Goal: Task Accomplishment & Management: Complete application form

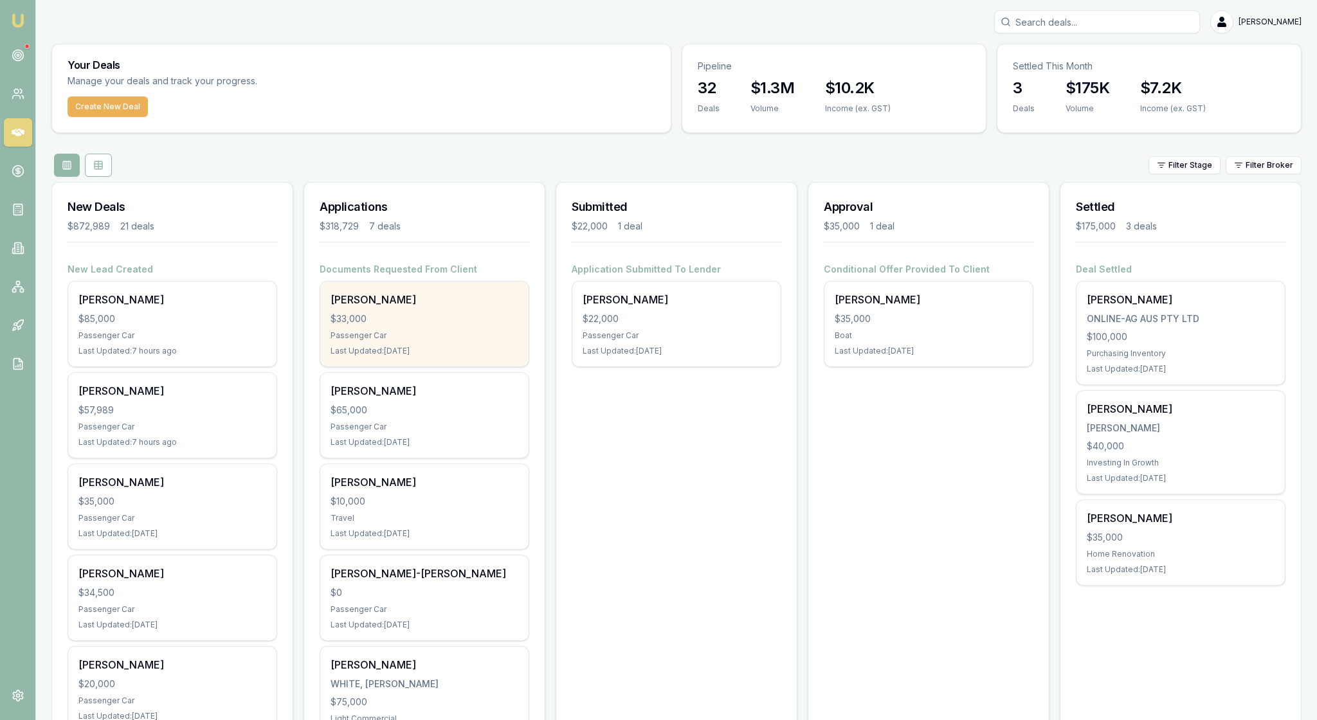
click at [420, 325] on div "$33,000" at bounding box center [424, 318] width 188 height 13
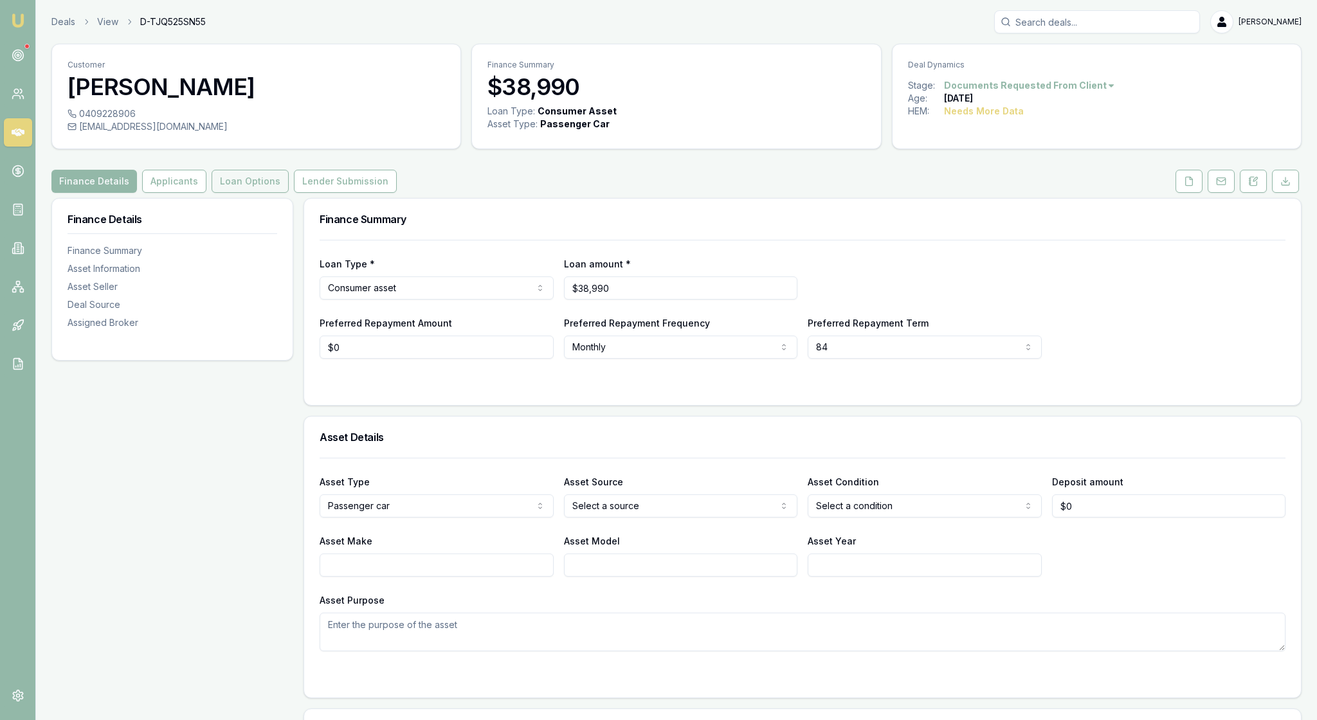
click at [289, 193] on button "Loan Options" at bounding box center [250, 181] width 77 height 23
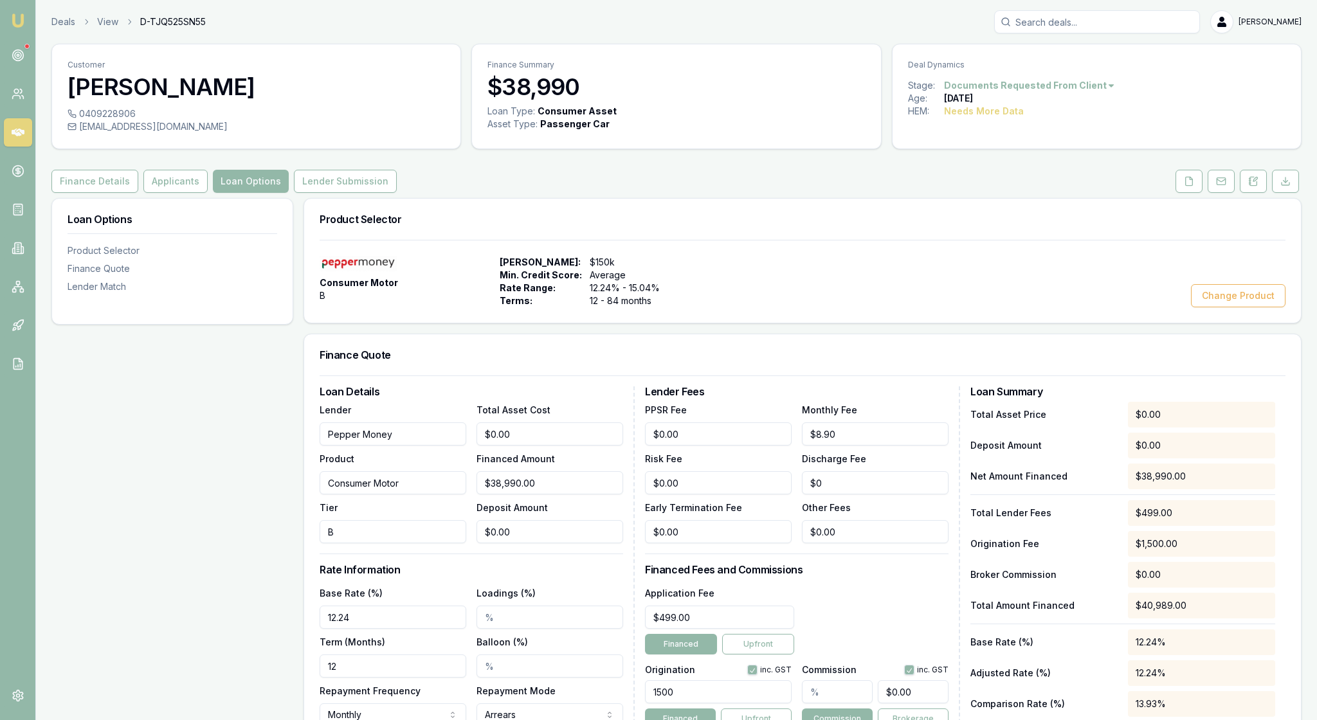
click at [597, 375] on div "Finance Quote" at bounding box center [802, 354] width 997 height 41
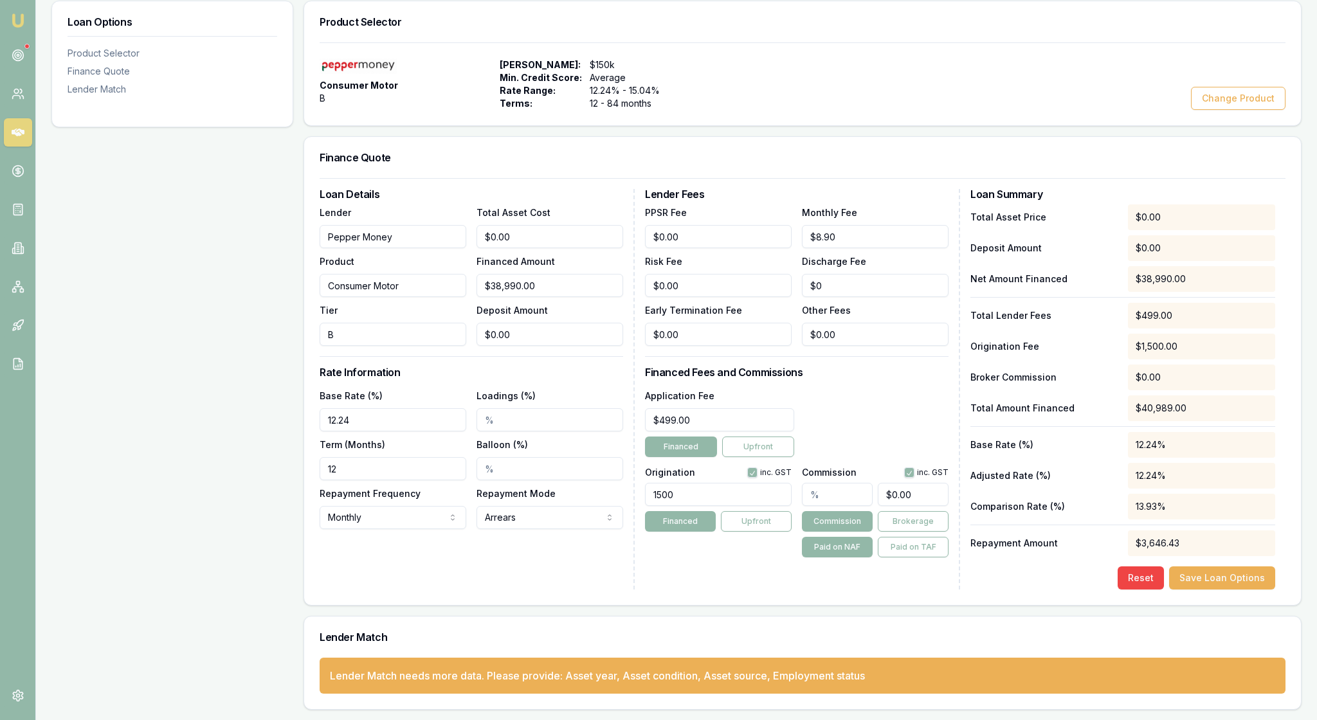
scroll to position [282, 0]
drag, startPoint x: 540, startPoint y: 206, endPoint x: 487, endPoint y: 204, distance: 52.7
click at [487, 225] on input "0" at bounding box center [549, 236] width 147 height 23
type input "4"
type input "$4.00"
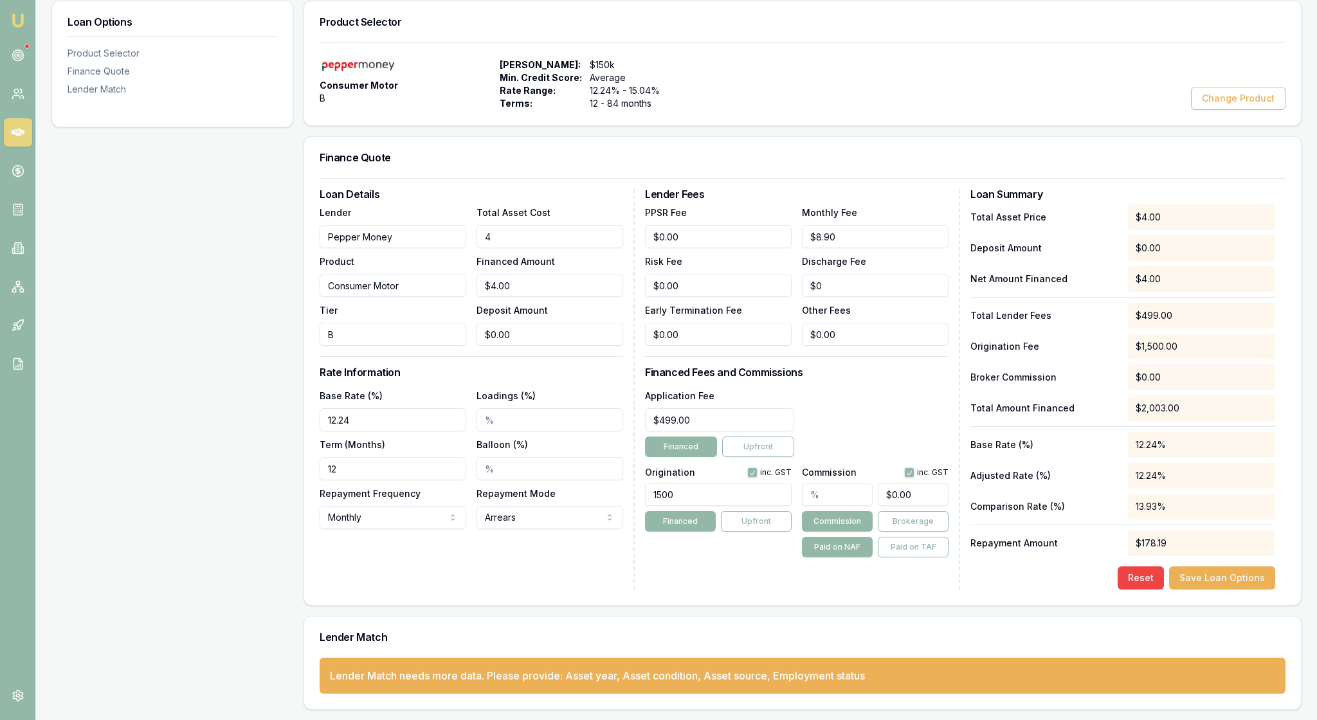
type input "42"
type input "$42.00"
type input "429"
type input "$429.00"
type input "4299"
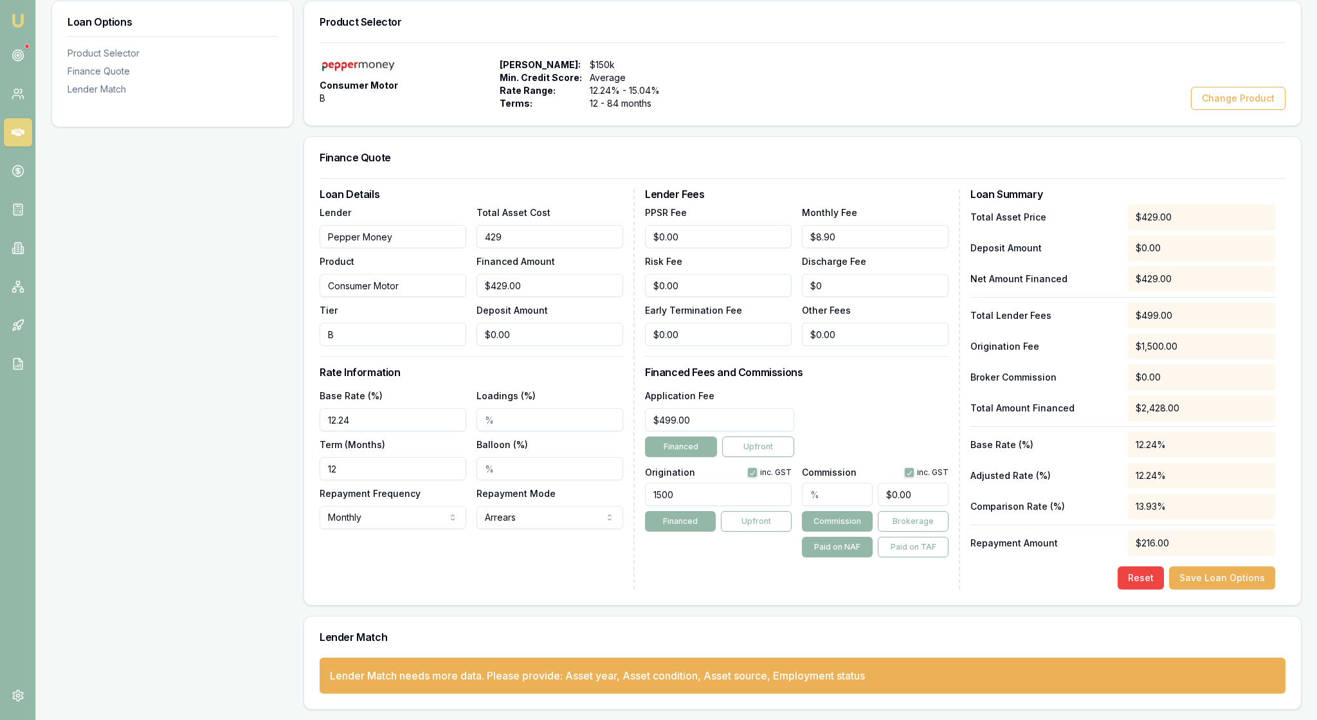
type input "$4,299.00"
type input "42990"
type input "$42,990.00"
click at [487, 178] on form "Loan Details Lender Pepper Money Product Consumer Motor Tier B Total Asset Cost…" at bounding box center [803, 383] width 966 height 411
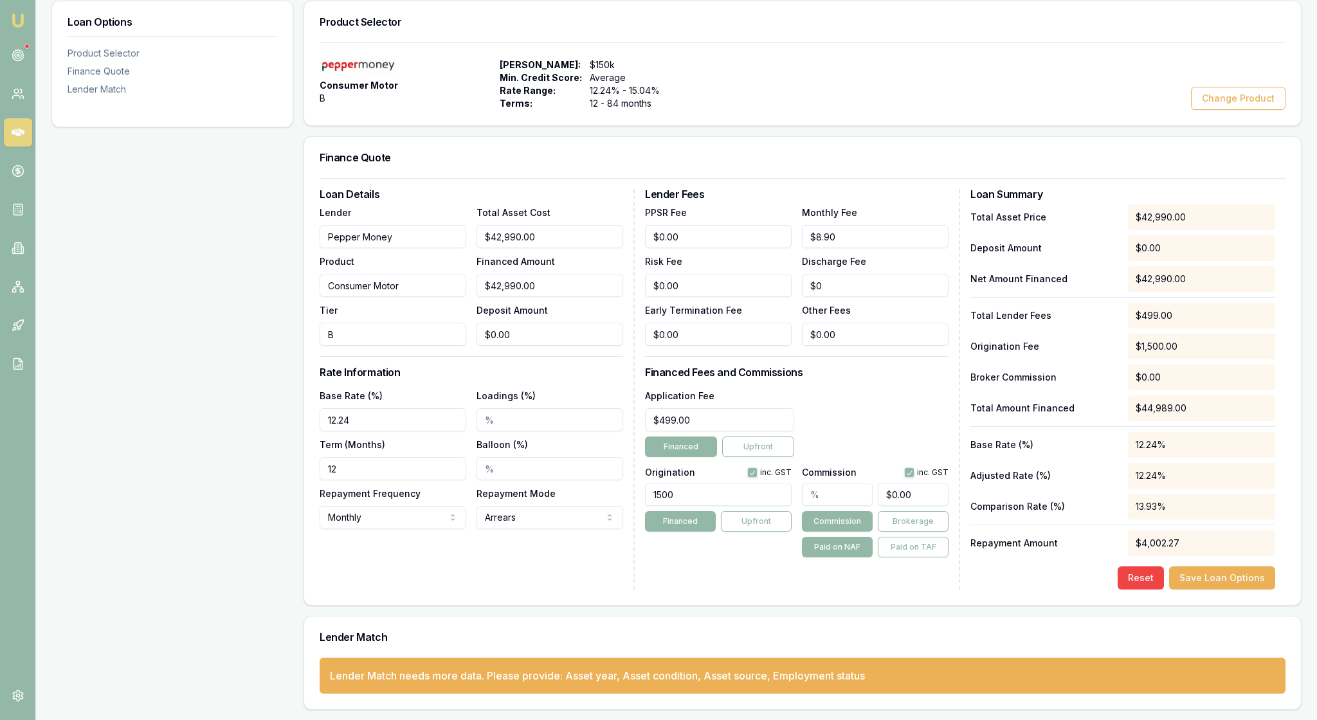
scroll to position [312, 0]
drag, startPoint x: 354, startPoint y: 285, endPoint x: 330, endPoint y: 285, distance: 23.1
click at [330, 323] on input "B" at bounding box center [393, 334] width 147 height 23
drag, startPoint x: 374, startPoint y: 390, endPoint x: 315, endPoint y: 386, distance: 59.3
click at [315, 386] on div "Loan Details Lender Pepper Money Product Consumer Motor Tier B Total Asset Cost…" at bounding box center [802, 391] width 997 height 427
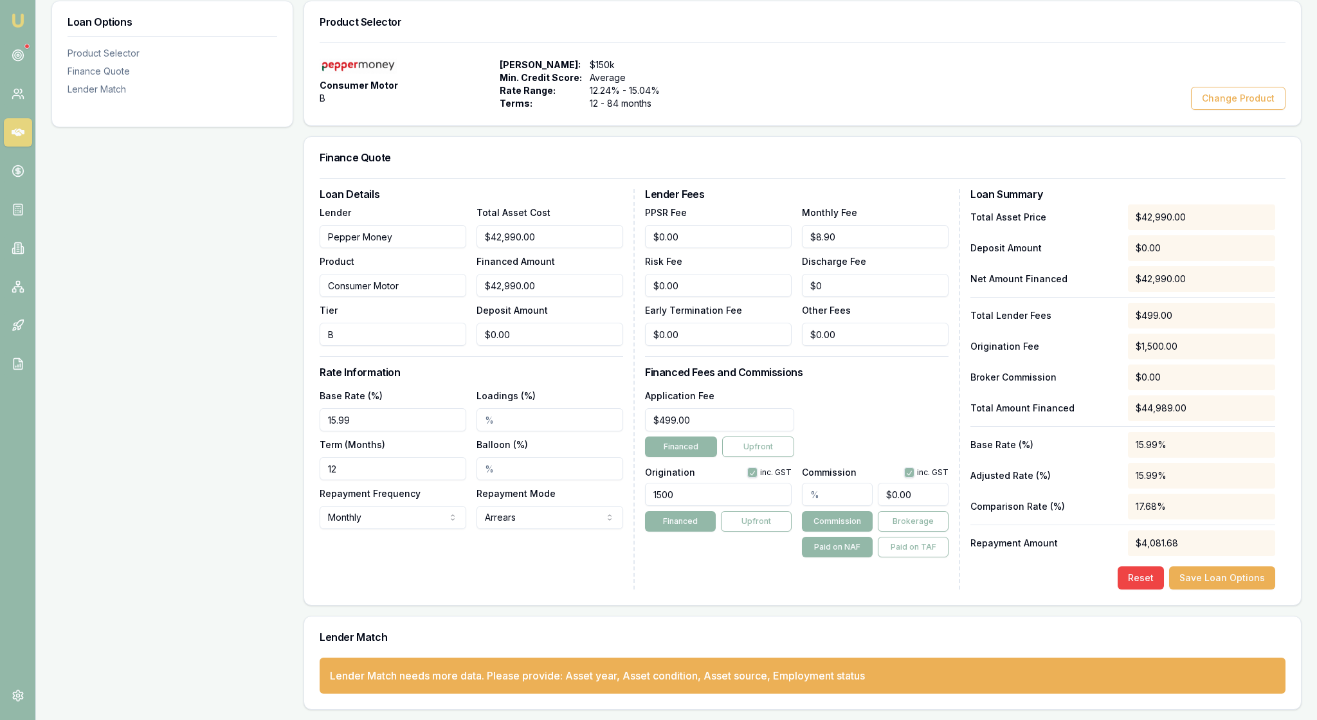
type input "15.99%"
click at [486, 312] on div "Loan Details Lender Pepper Money Product Consumer Motor Tier B Total Asset Cost…" at bounding box center [477, 389] width 315 height 401
drag, startPoint x: 360, startPoint y: 428, endPoint x: 311, endPoint y: 428, distance: 48.9
click at [311, 428] on div "Loan Details Lender Pepper Money Product Consumer Motor Tier B Total Asset Cost…" at bounding box center [802, 391] width 997 height 427
type input "60"
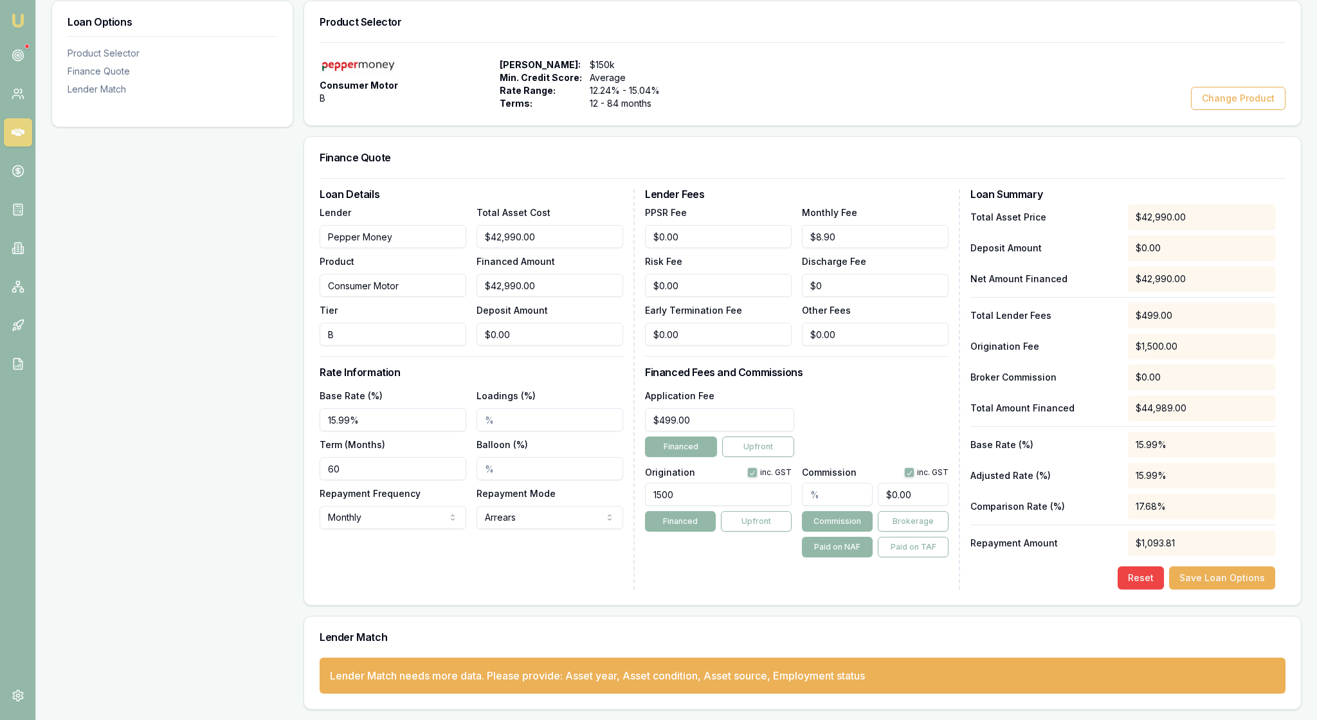
click at [401, 521] on div "Loan Details Lender Pepper Money Product Consumer Motor Tier B Total Asset Cost…" at bounding box center [477, 389] width 315 height 401
click at [505, 457] on input "Balloon (%)" at bounding box center [549, 468] width 147 height 23
type input "10000.00%"
click at [530, 531] on div "Loan Details Lender Pepper Money Product Consumer Motor Tier B Total Asset Cost…" at bounding box center [477, 389] width 315 height 401
click at [841, 483] on input "text" at bounding box center [837, 494] width 71 height 23
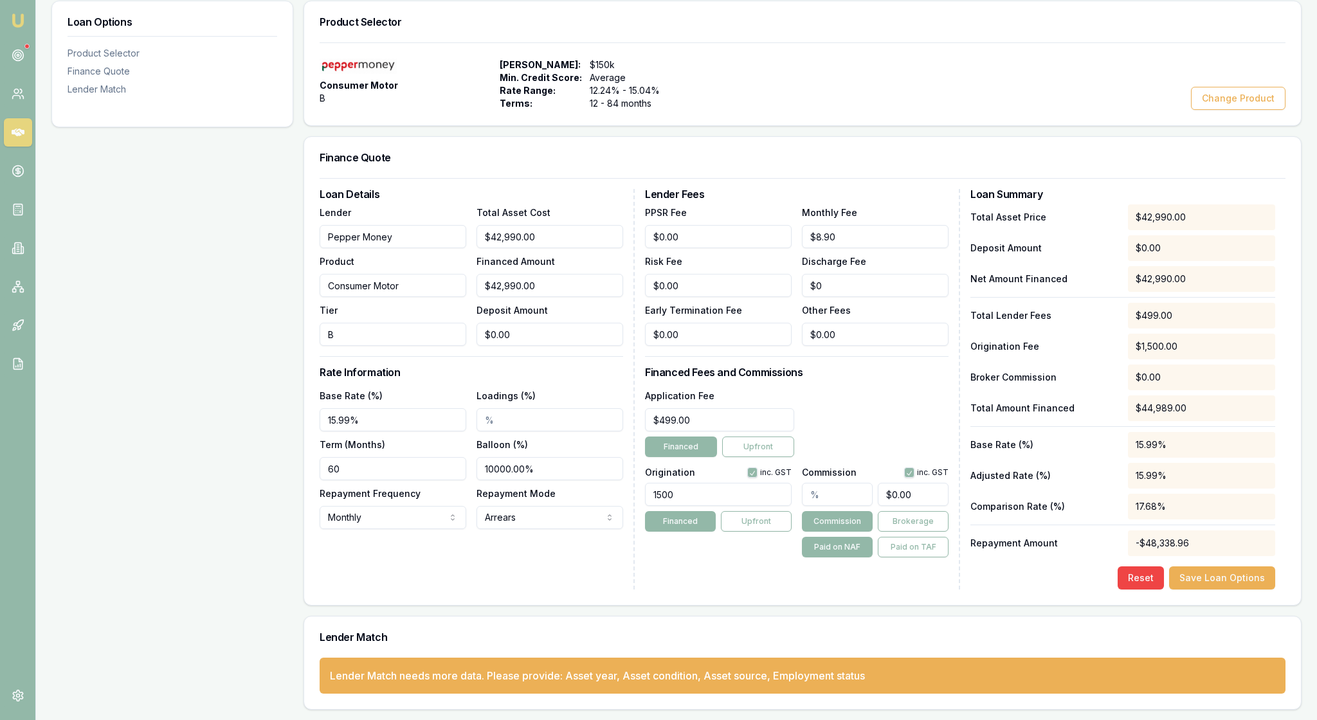
type input "0"
drag, startPoint x: 534, startPoint y: 280, endPoint x: 483, endPoint y: 279, distance: 50.2
click at [483, 323] on input "0" at bounding box center [549, 334] width 147 height 23
type input "$42,985.00"
type input "5"
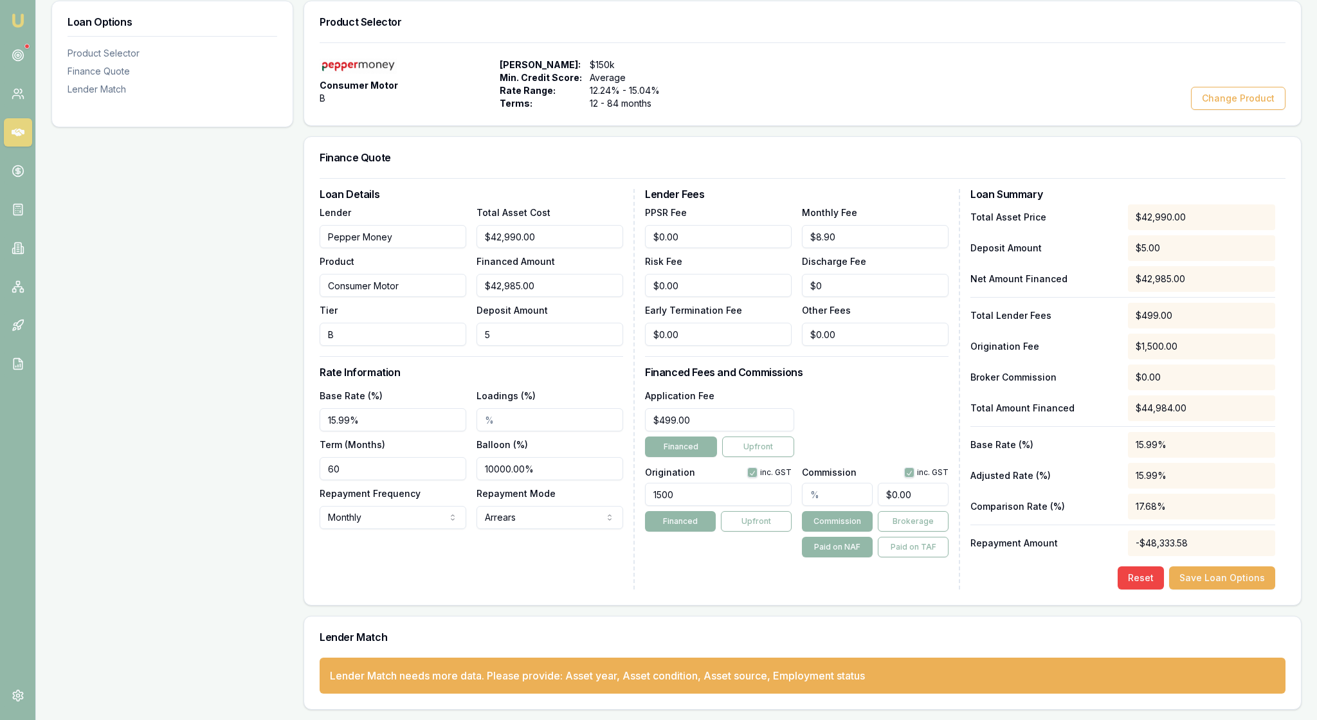
type input "$42,990.00"
type input "$42,984.00"
type input "6"
type input "$42,930.00"
type input "60"
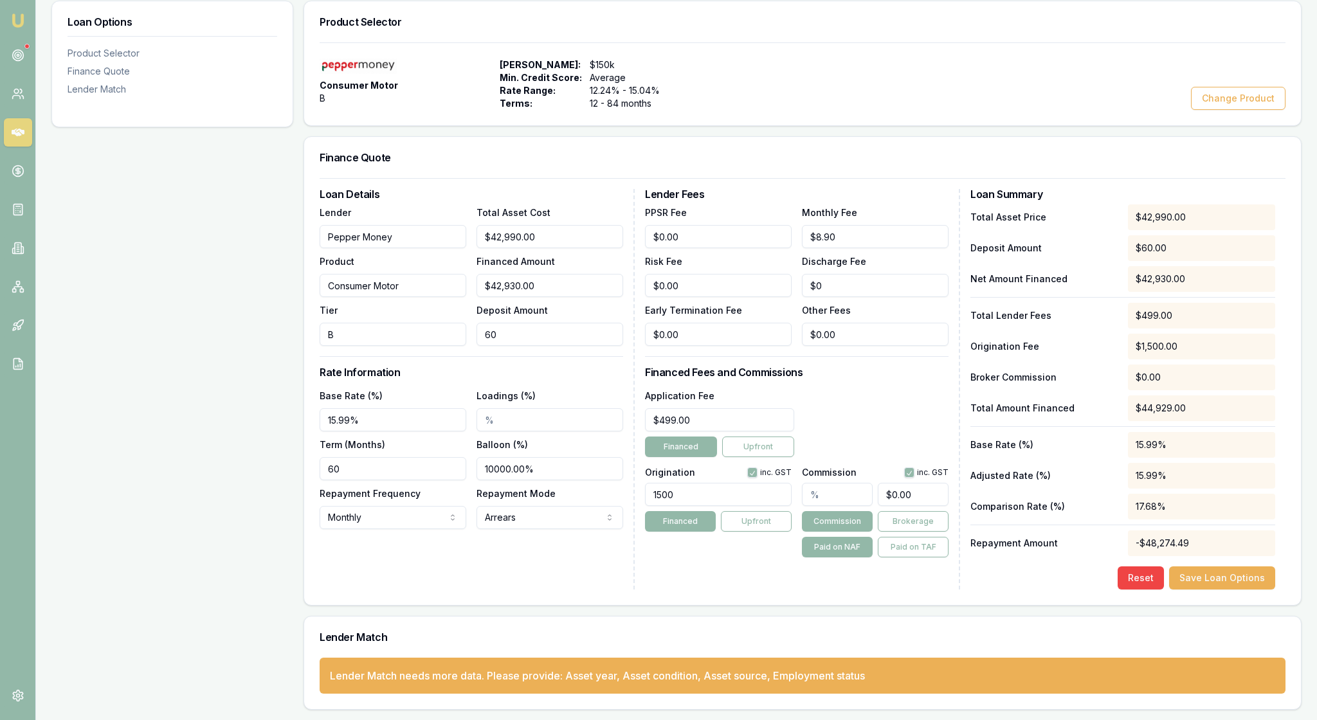
type input "$42,390.00"
type input "600"
type input "$36,990.00"
type input "$6,000.00"
click at [561, 367] on h3 "Rate Information" at bounding box center [471, 372] width 303 height 10
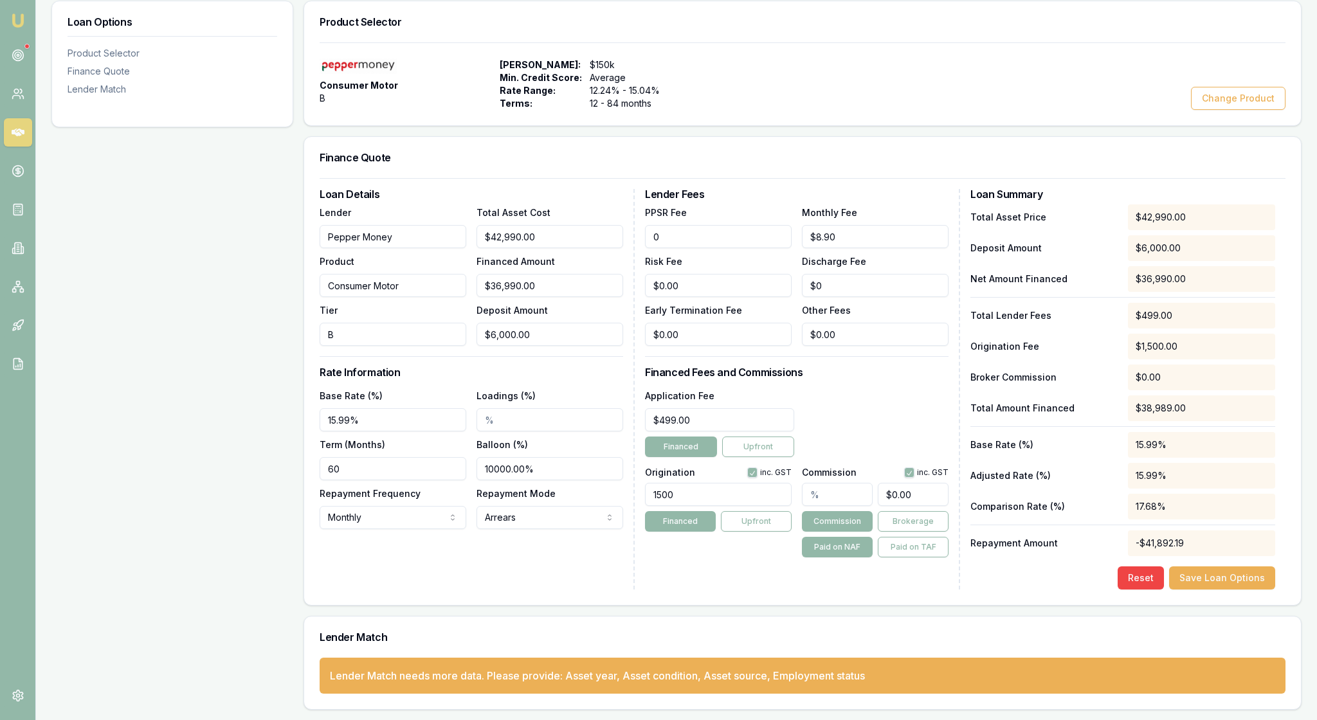
drag, startPoint x: 716, startPoint y: 181, endPoint x: 643, endPoint y: 179, distance: 73.3
click at [643, 189] on div "Loan Details Lender Pepper Money Product Consumer Motor Tier B Total Asset Cost…" at bounding box center [803, 389] width 966 height 401
type input "$8.00"
click at [751, 253] on div "Risk Fee $0.00" at bounding box center [718, 275] width 147 height 44
click at [892, 189] on h3 "Lender Fees" at bounding box center [796, 194] width 303 height 10
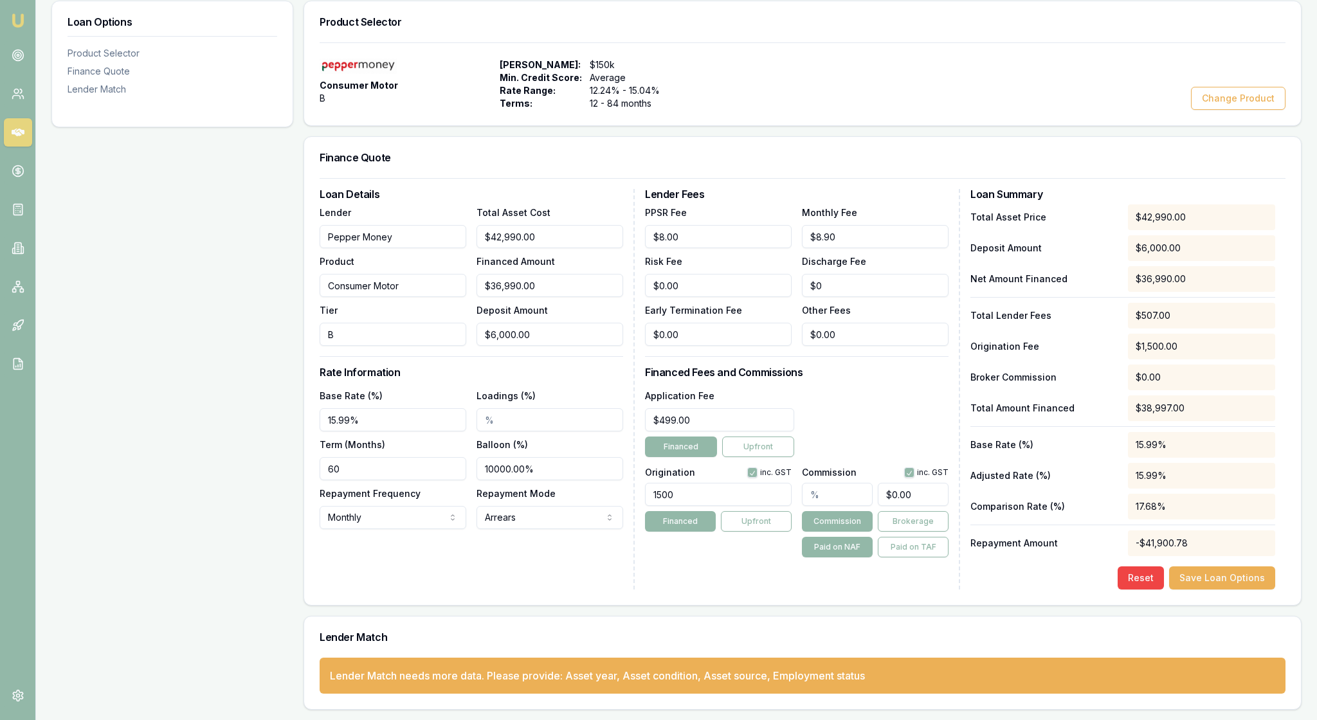
type input "0"
drag, startPoint x: 922, startPoint y: 464, endPoint x: 885, endPoint y: 462, distance: 37.4
click at [885, 483] on input "0" at bounding box center [913, 494] width 71 height 23
type input "0.0032268473701193936"
type input "1"
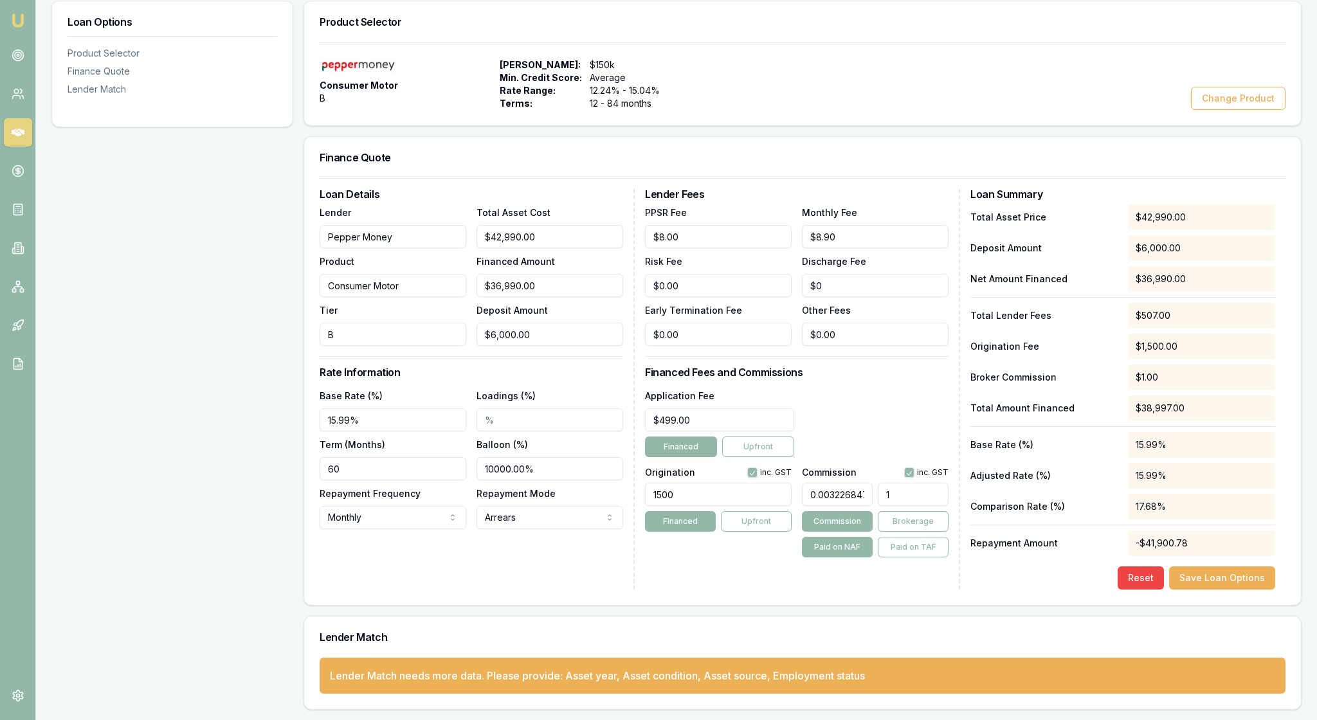
type input "0.06131010003226847"
type input "19"
type input "0.632462084543401"
type input "196"
type input "6.337528234914489"
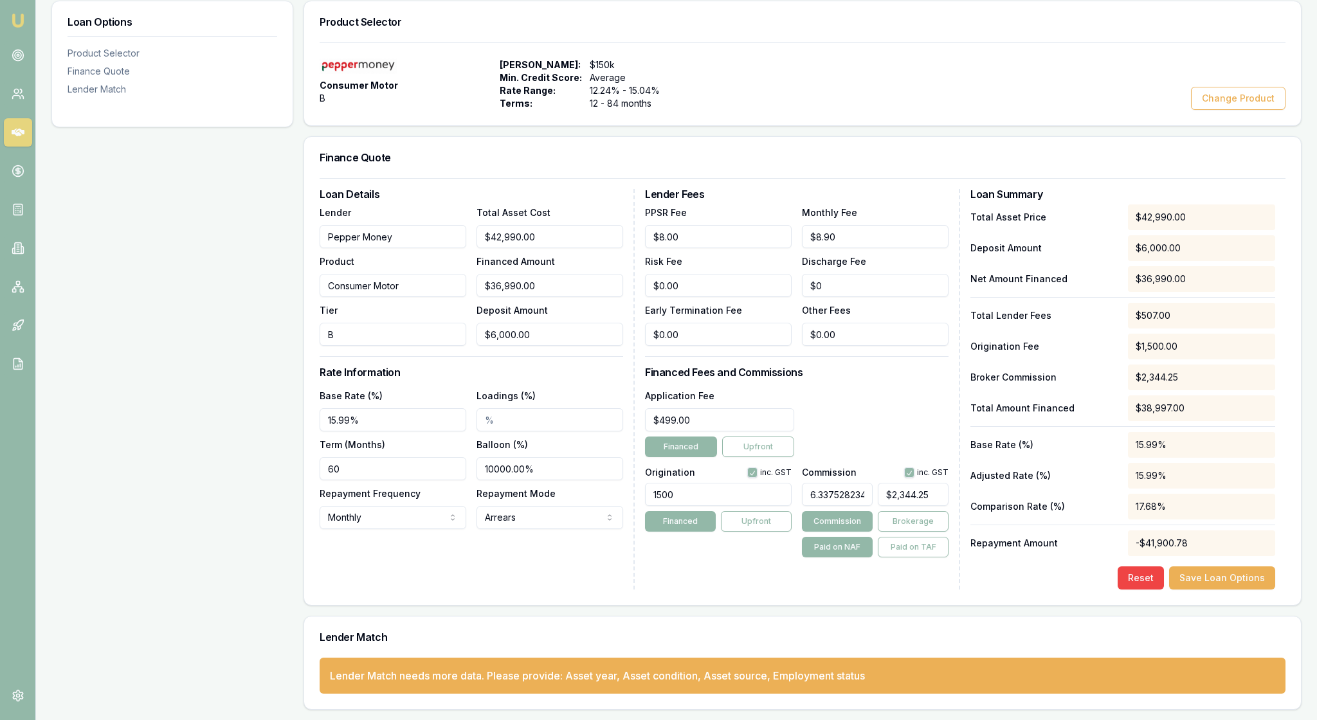
click at [760, 541] on div "Lender Fees PPSR Fee $8.00 Monthly Fee $8.90 Risk Fee $0.00 Discharge Fee $0 Ea…" at bounding box center [802, 389] width 315 height 401
drag, startPoint x: 890, startPoint y: 465, endPoint x: 945, endPoint y: 474, distance: 56.0
click at [945, 483] on input "2344.2516940948694" at bounding box center [913, 494] width 71 height 23
type input "$2,344.25"
click at [904, 467] on button "button" at bounding box center [909, 472] width 10 height 10
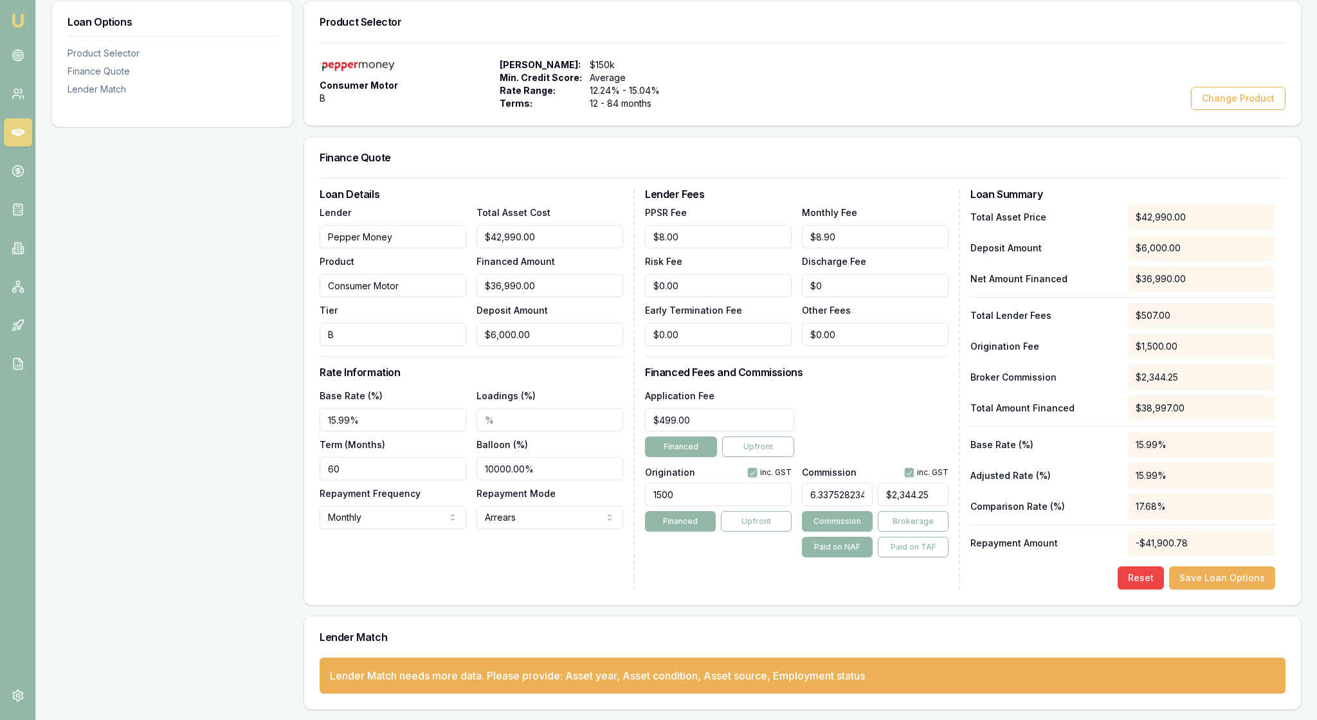
checkbox input "false"
type input "2344.2516940948694"
drag, startPoint x: 887, startPoint y: 463, endPoint x: 954, endPoint y: 472, distance: 67.5
click at [954, 472] on div "Lender Fees PPSR Fee $8.00 Monthly Fee $8.90 Risk Fee $0.00 Discharge Fee $0 Ea…" at bounding box center [802, 389] width 315 height 401
type input "0.0032268473701193936"
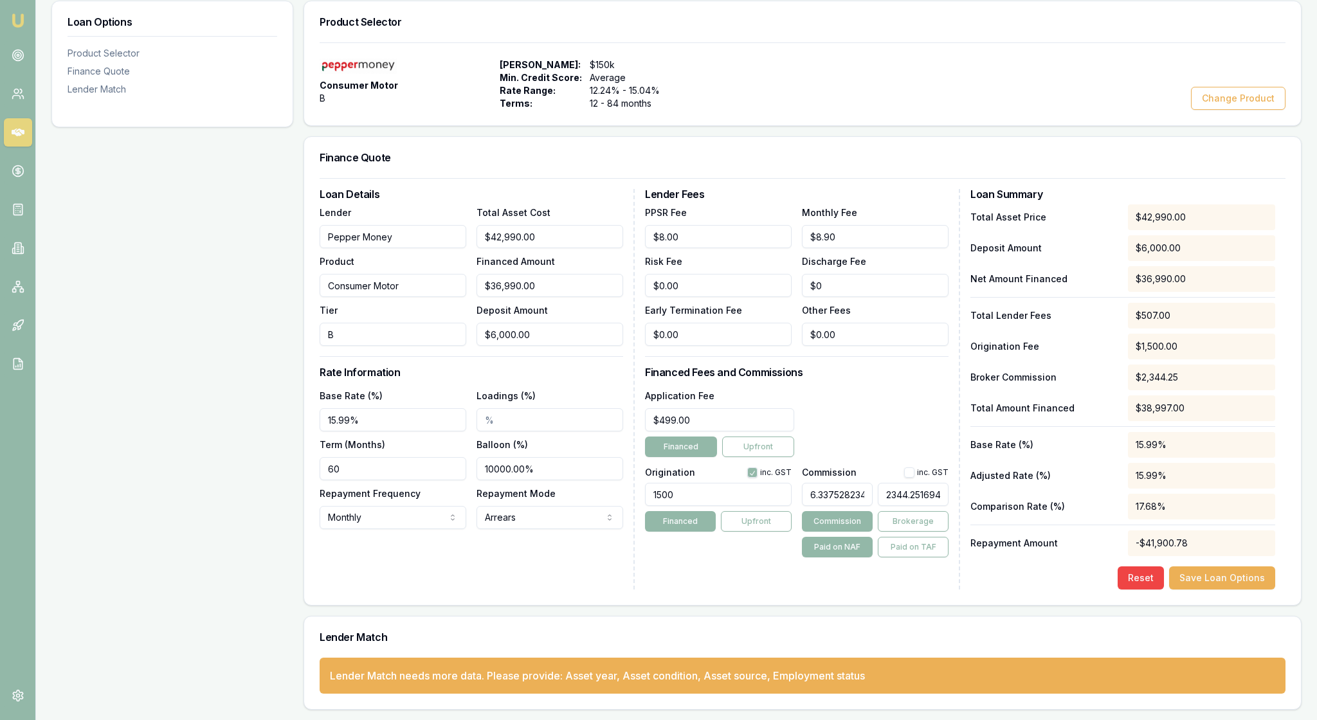
type input "1"
type input "0.06131010003226847"
type input "19"
type input "0.632462084543401"
type input "196"
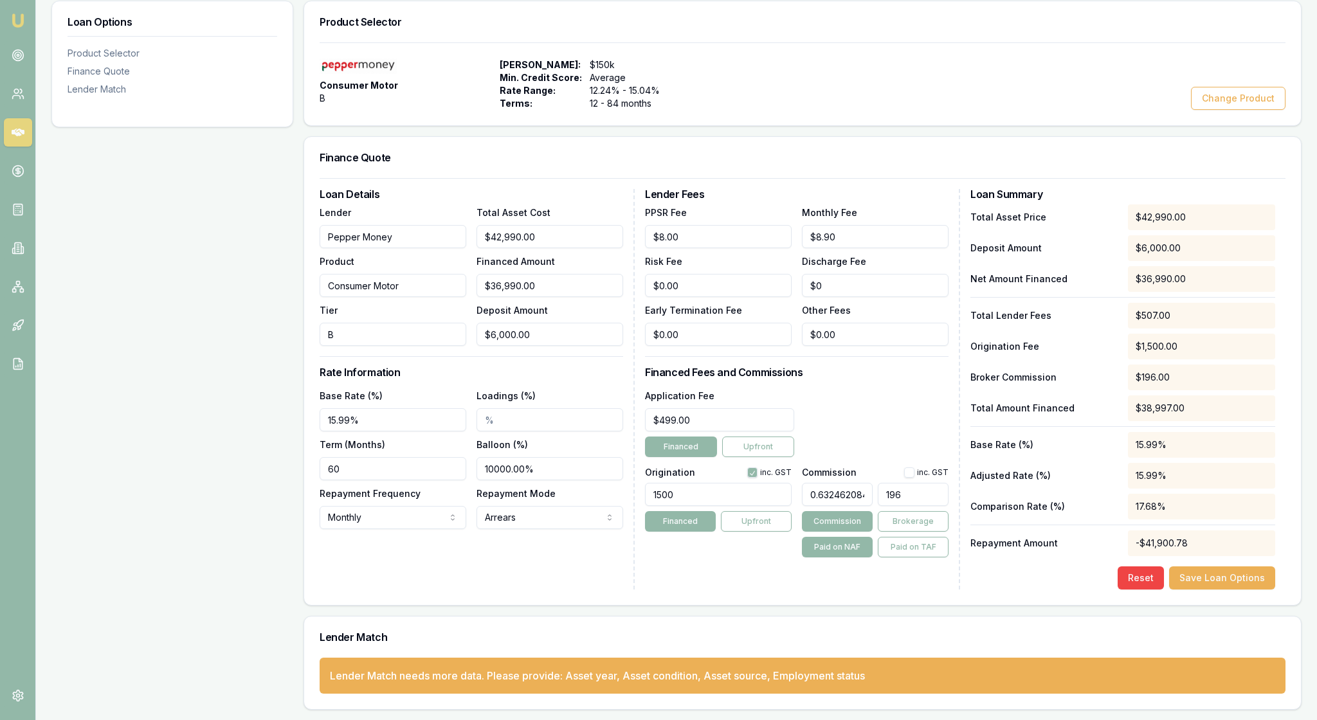
type input "6.337528234914489"
type input "$2,344.25"
click at [908, 400] on div "Application Fee $499.00 Financed Upfront" at bounding box center [796, 422] width 303 height 69
drag, startPoint x: 813, startPoint y: 463, endPoint x: 887, endPoint y: 464, distance: 74.6
click at [882, 478] on div "6.337528234914489 $2,344.25" at bounding box center [875, 492] width 147 height 28
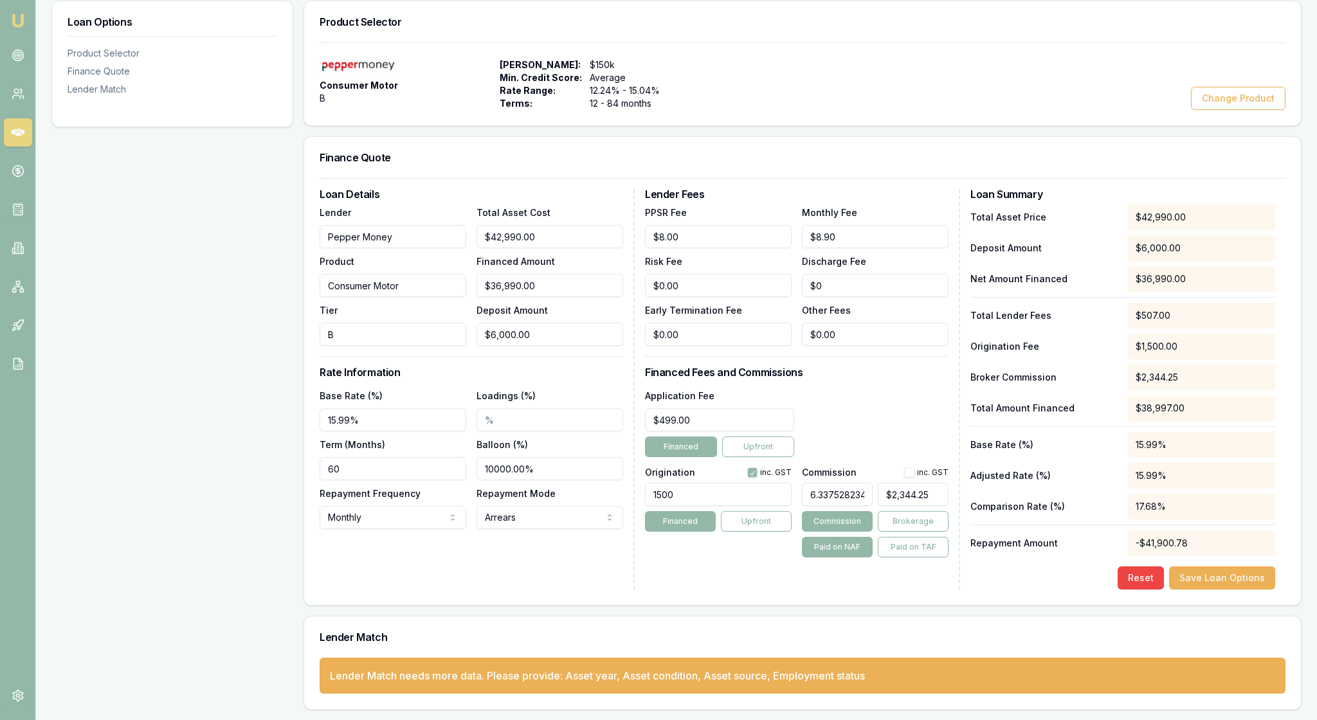
type input "5"
type input "$1,849.50"
type input "5.00%"
click at [919, 399] on div "Application Fee $499.00 Financed Upfront" at bounding box center [796, 422] width 303 height 69
click at [904, 467] on button "button" at bounding box center [909, 472] width 10 height 10
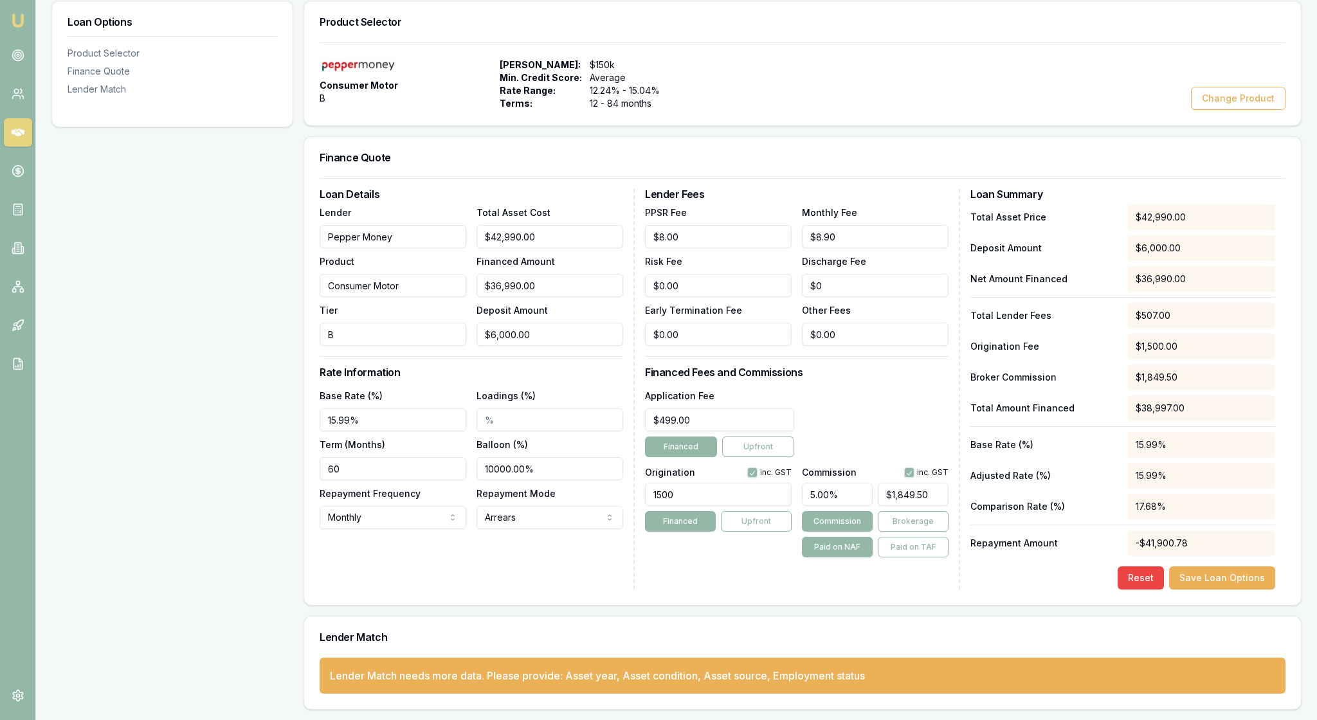
click at [904, 467] on button "button" at bounding box center [909, 472] width 10 height 10
checkbox input "false"
click at [1213, 566] on button "Save Loan Options" at bounding box center [1222, 577] width 106 height 23
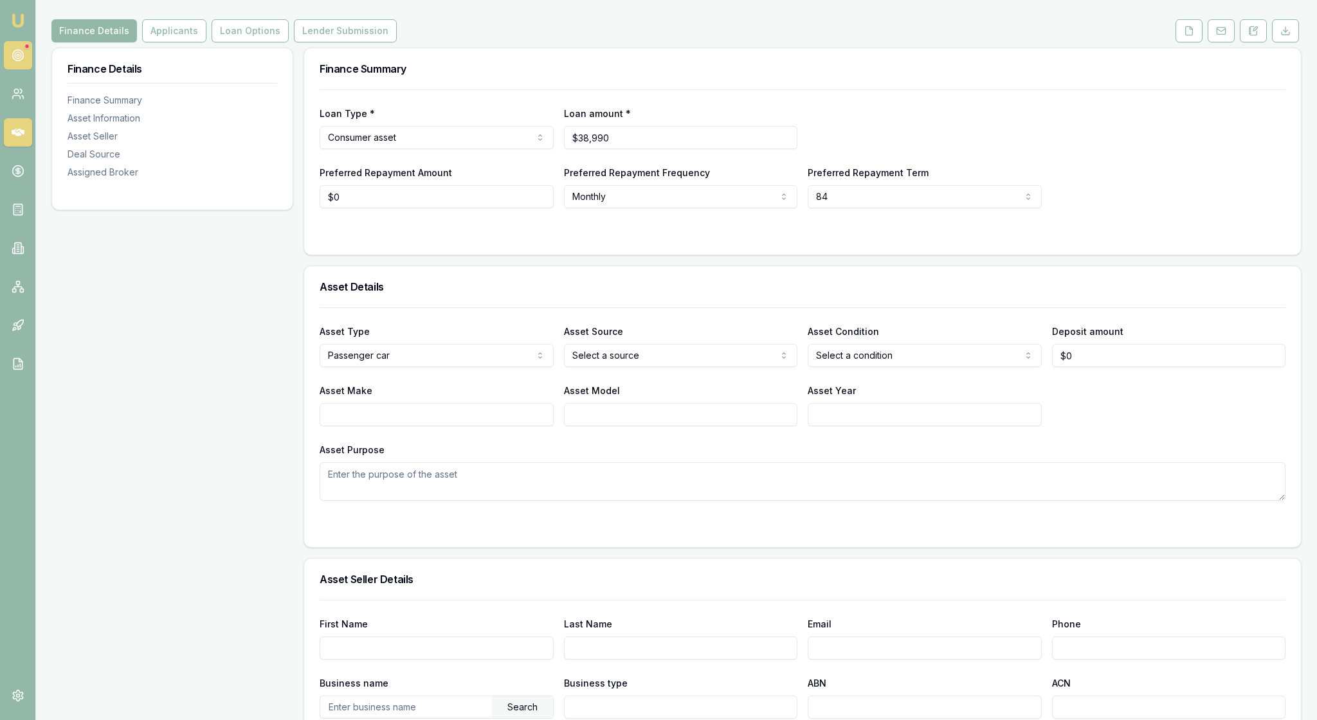
scroll to position [150, 0]
click at [22, 59] on icon at bounding box center [18, 55] width 13 height 13
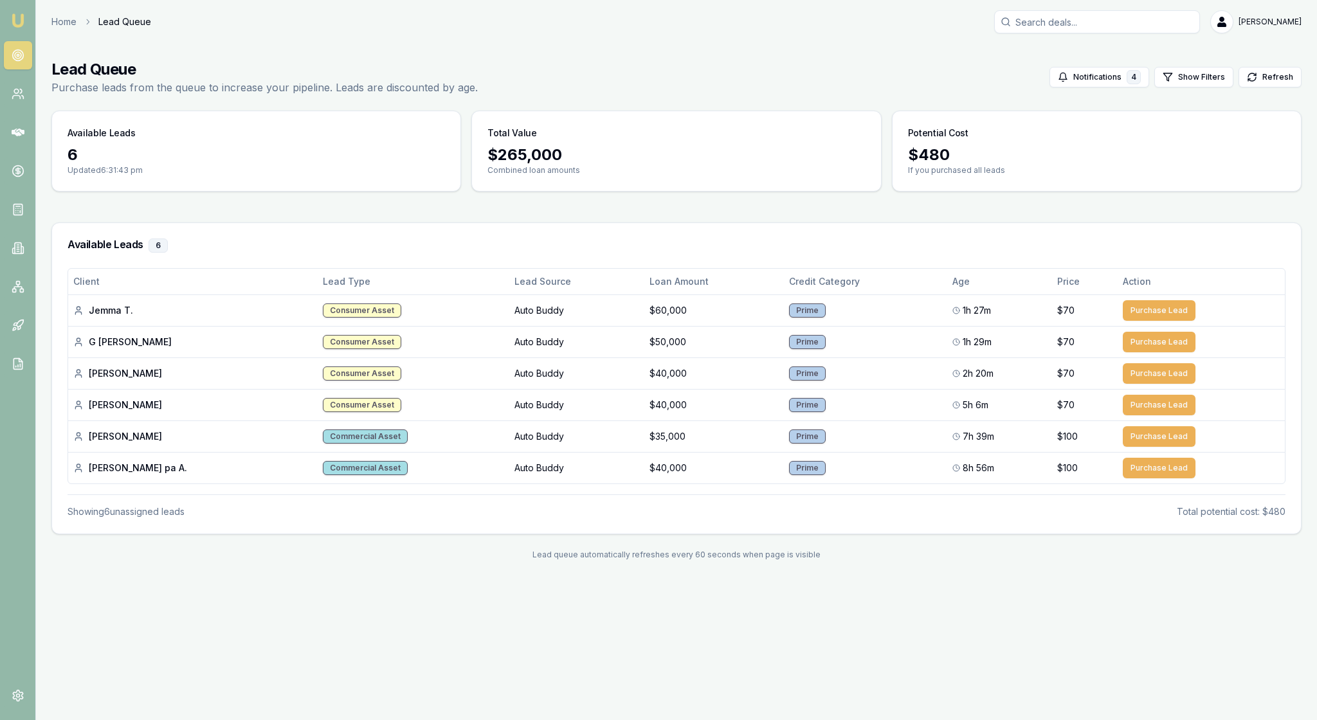
click at [19, 18] on img at bounding box center [17, 20] width 15 height 15
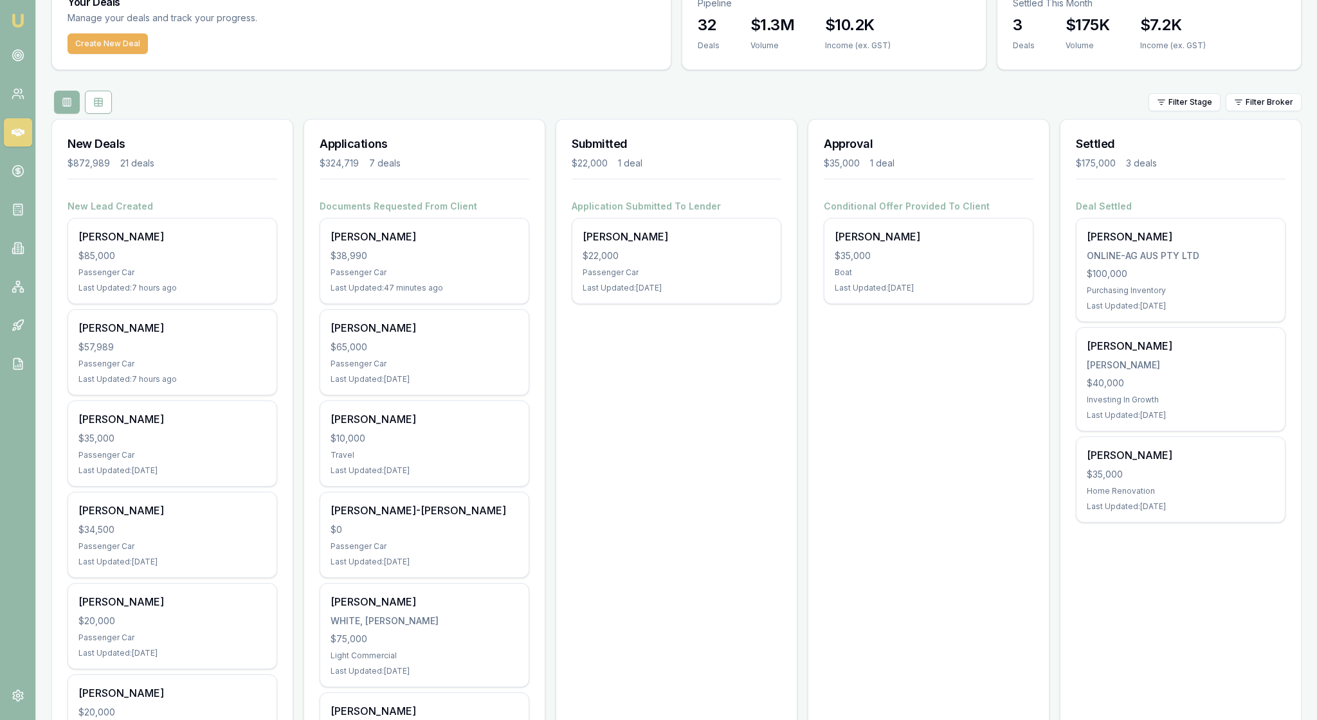
scroll to position [127, 0]
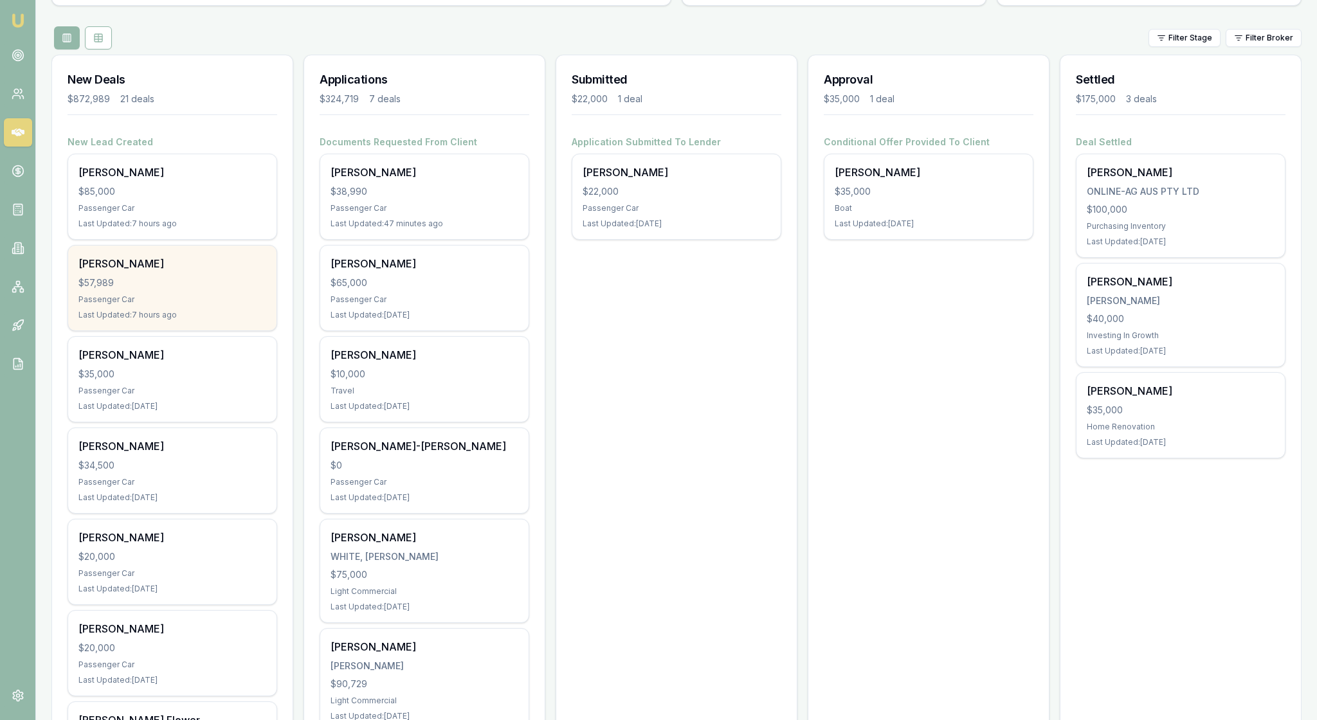
click at [213, 289] on div "$57,989" at bounding box center [172, 282] width 188 height 13
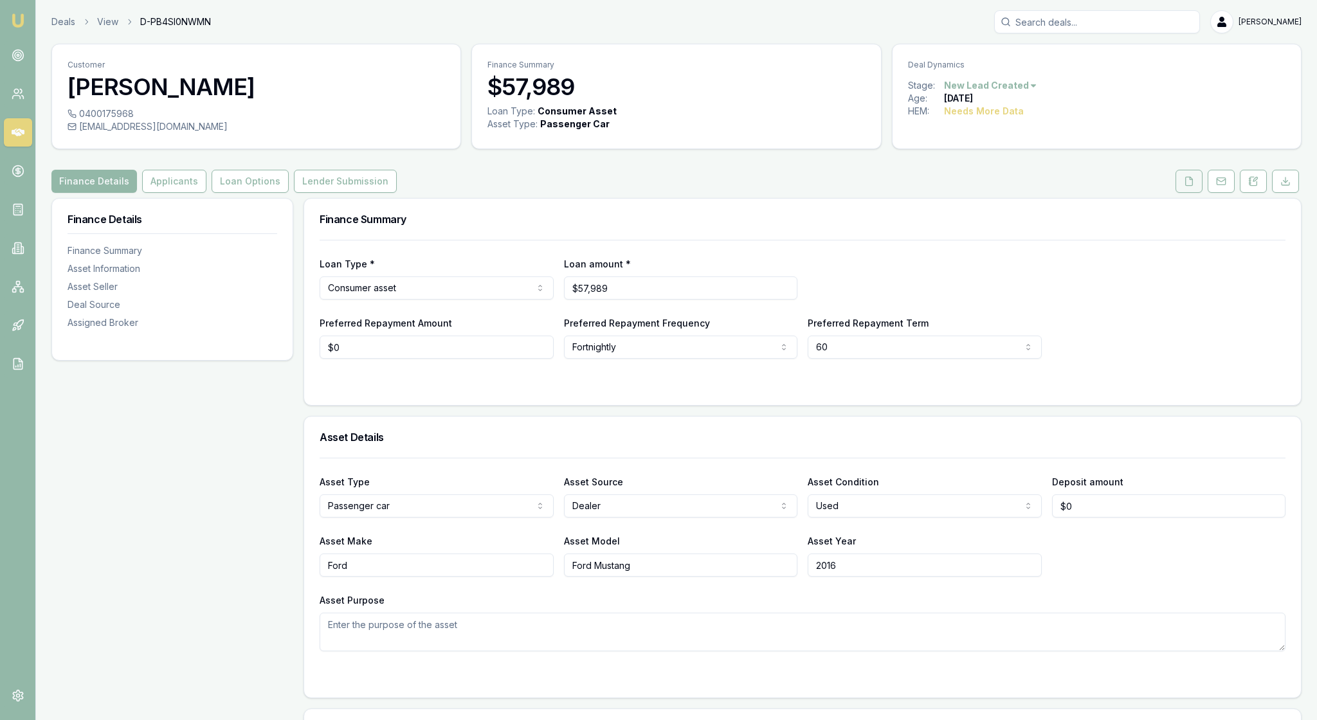
click at [1175, 193] on button at bounding box center [1188, 181] width 27 height 23
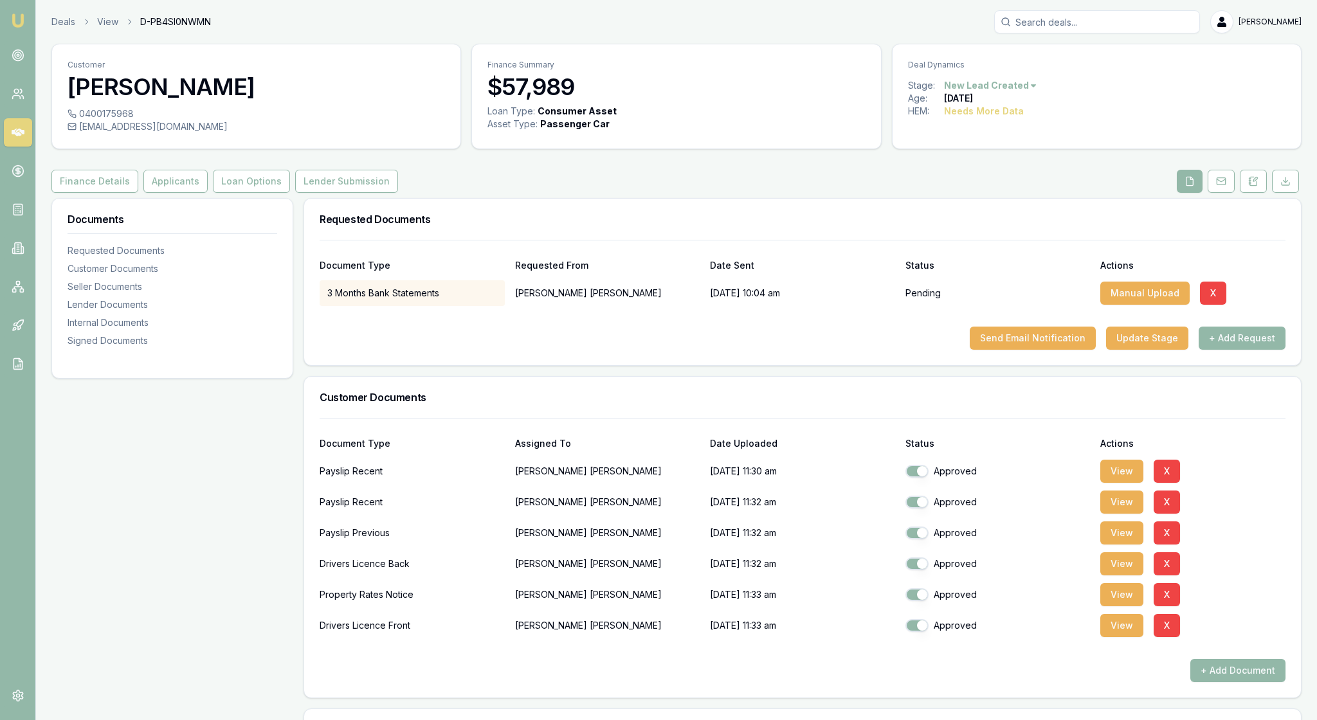
click at [1022, 224] on h3 "Requested Documents" at bounding box center [803, 219] width 966 height 10
click at [26, 12] on link "Emu Broker" at bounding box center [18, 20] width 21 height 21
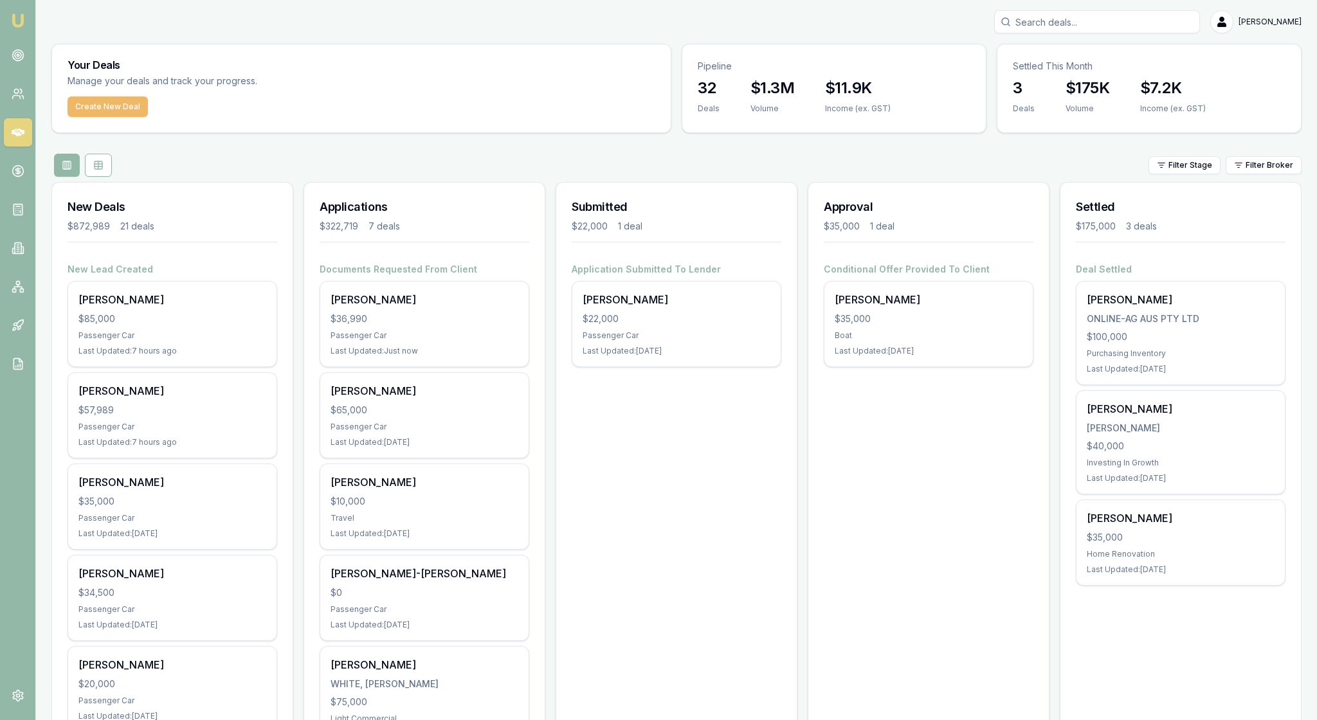
click at [148, 117] on button "Create New Deal" at bounding box center [108, 106] width 80 height 21
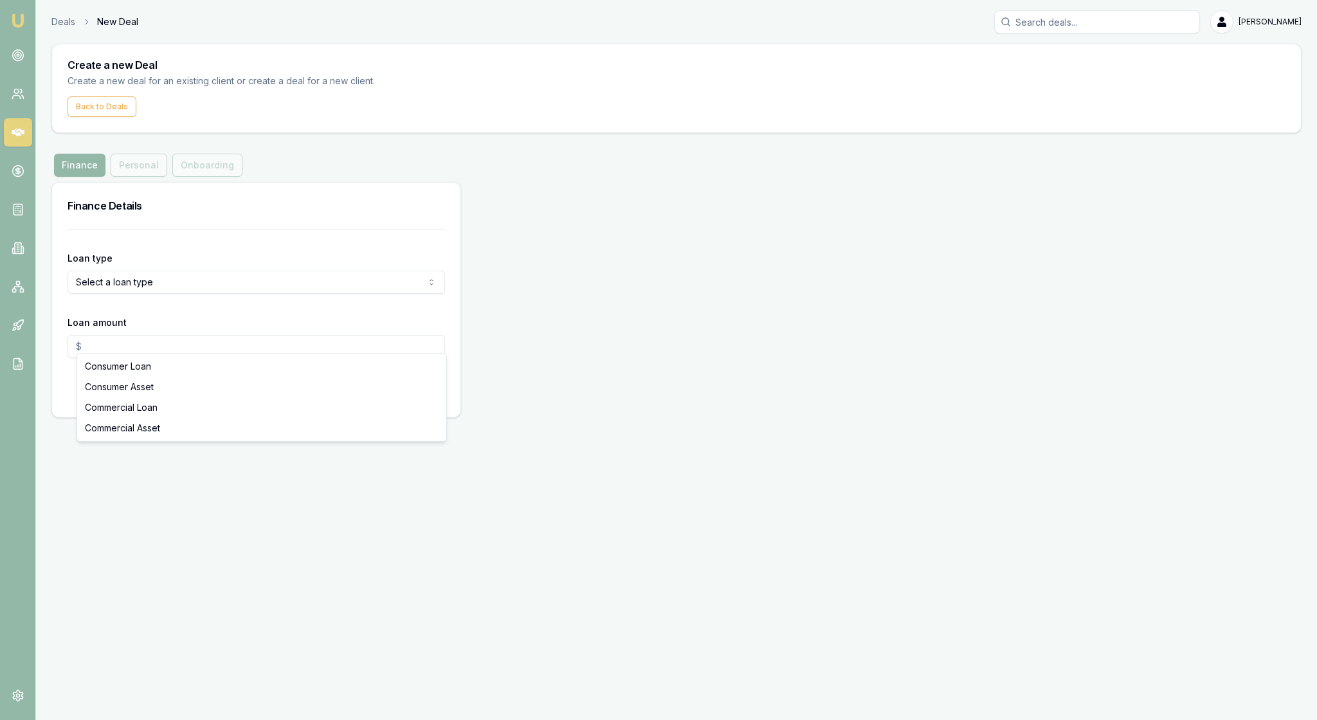
click at [432, 342] on html "Emu Broker Deals New Deal Rachael Connors Toggle Menu Create a new Deal Create …" at bounding box center [658, 360] width 1317 height 720
select select "COMMERCIAL_ASSET"
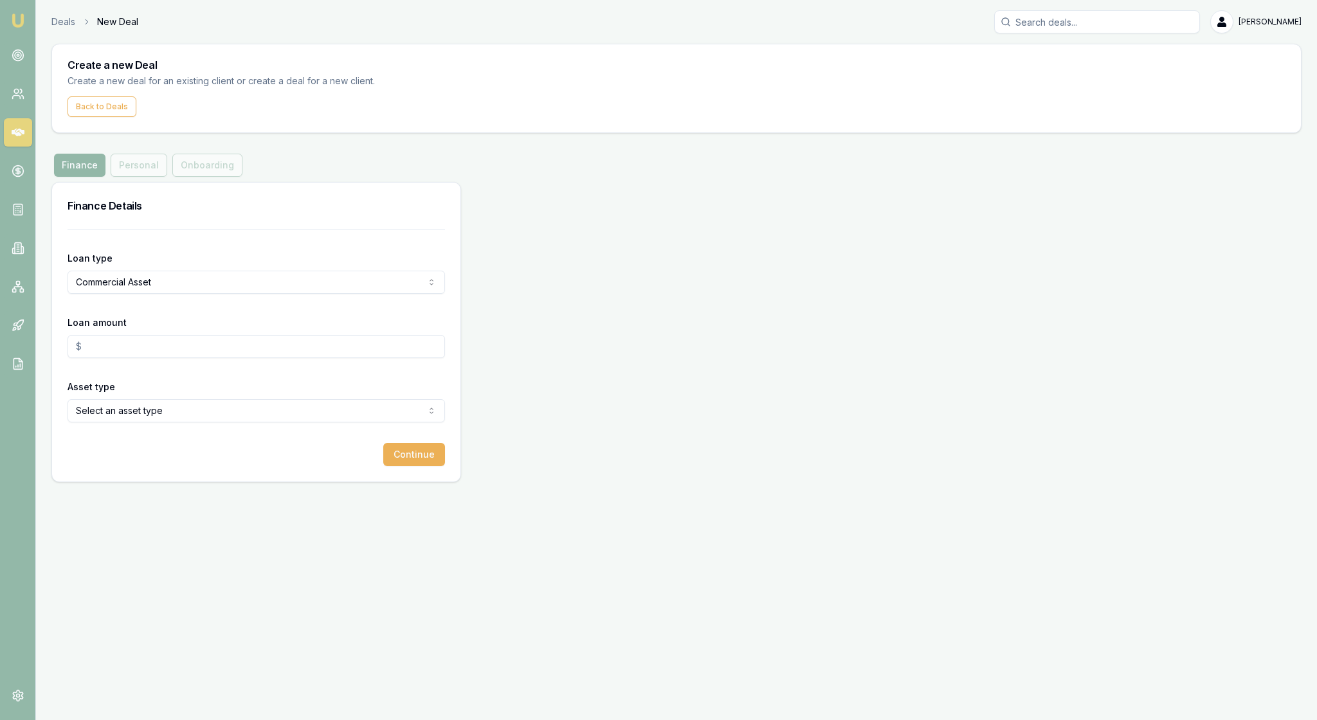
click at [131, 358] on input "Loan amount" at bounding box center [256, 346] width 377 height 23
type input "$35,000.00"
click at [424, 469] on html "Emu Broker Deals New Deal Rachael Connors Toggle Menu Create a new Deal Create …" at bounding box center [658, 360] width 1317 height 720
click at [496, 334] on html "Emu Broker Deals New Deal Rachael Connors Toggle Menu Create a new Deal Create …" at bounding box center [658, 360] width 1317 height 720
click at [431, 474] on html "Emu Broker Deals New Deal Rachael Connors Toggle Menu Create a new Deal Create …" at bounding box center [658, 360] width 1317 height 720
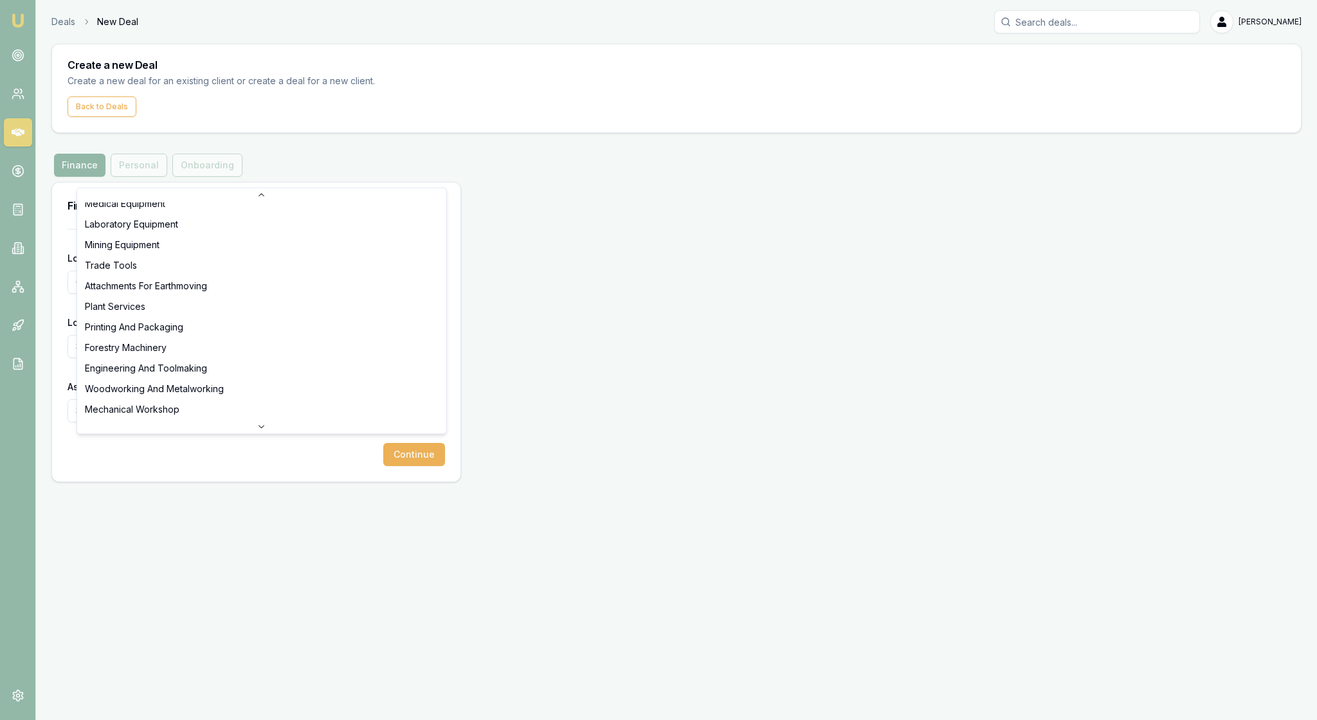
scroll to position [276, 0]
select select "OTHER_PRIMARY"
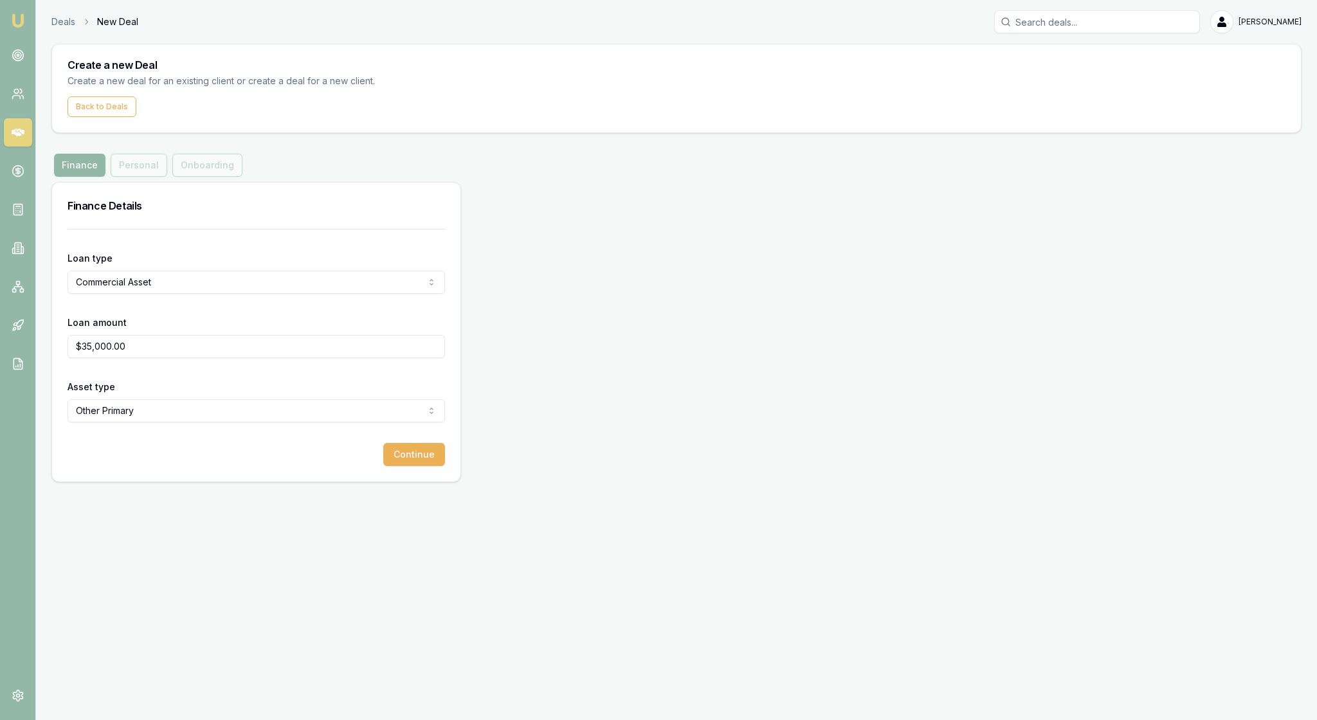
click at [287, 466] on div "Continue" at bounding box center [256, 454] width 377 height 23
click at [411, 466] on button "Continue" at bounding box center [414, 454] width 62 height 23
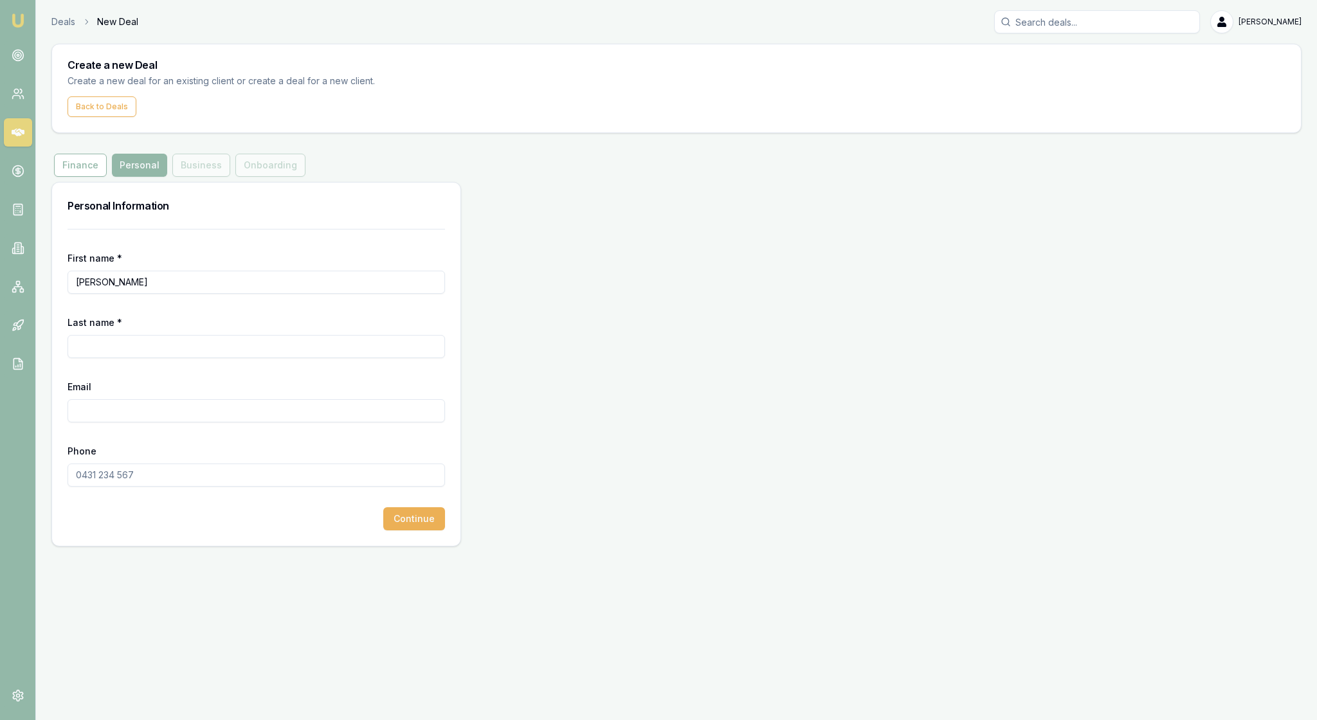
type input "Scott"
click at [96, 427] on form "First name * Scott Last name * Email Phone Continue" at bounding box center [256, 380] width 377 height 302
type input "turner"
type input "tbmaintenance@outlook.com.au"
type input "0424 572 522"
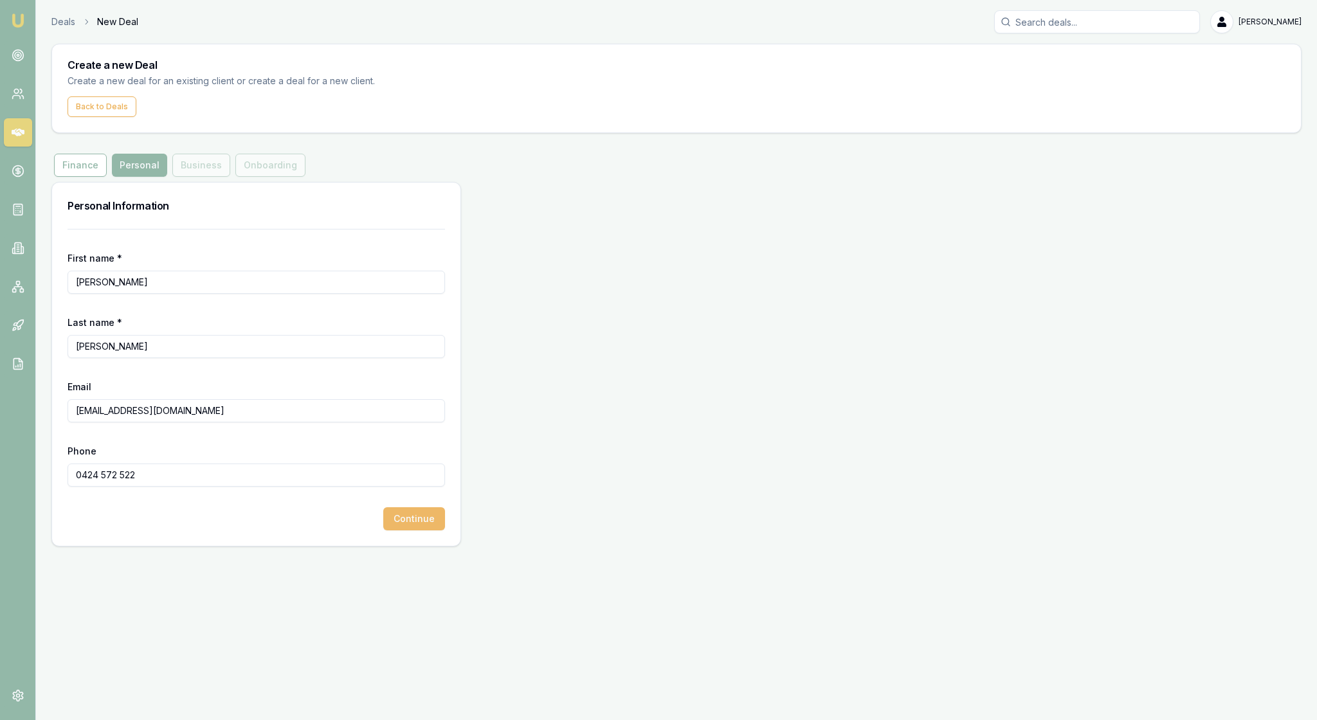
click at [411, 530] on button "Continue" at bounding box center [414, 518] width 62 height 23
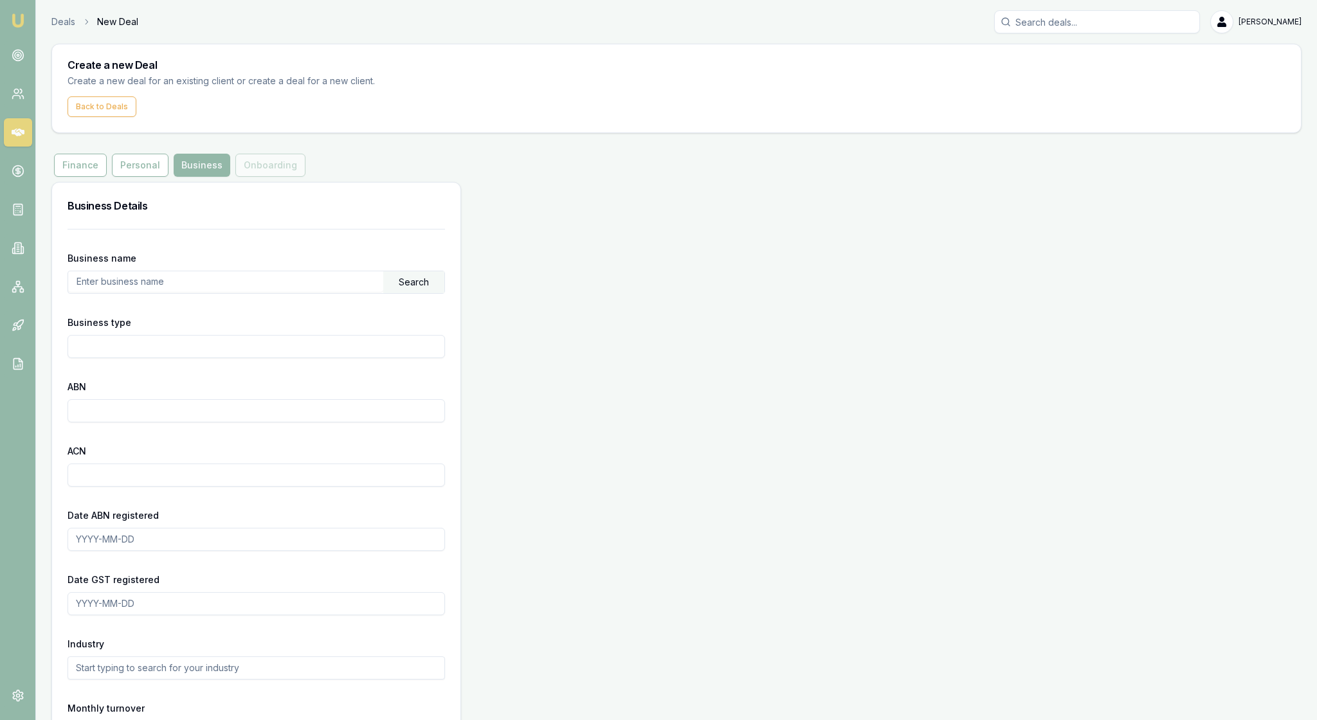
click at [156, 292] on input "text" at bounding box center [225, 281] width 315 height 21
click at [409, 293] on div "Search" at bounding box center [413, 282] width 61 height 22
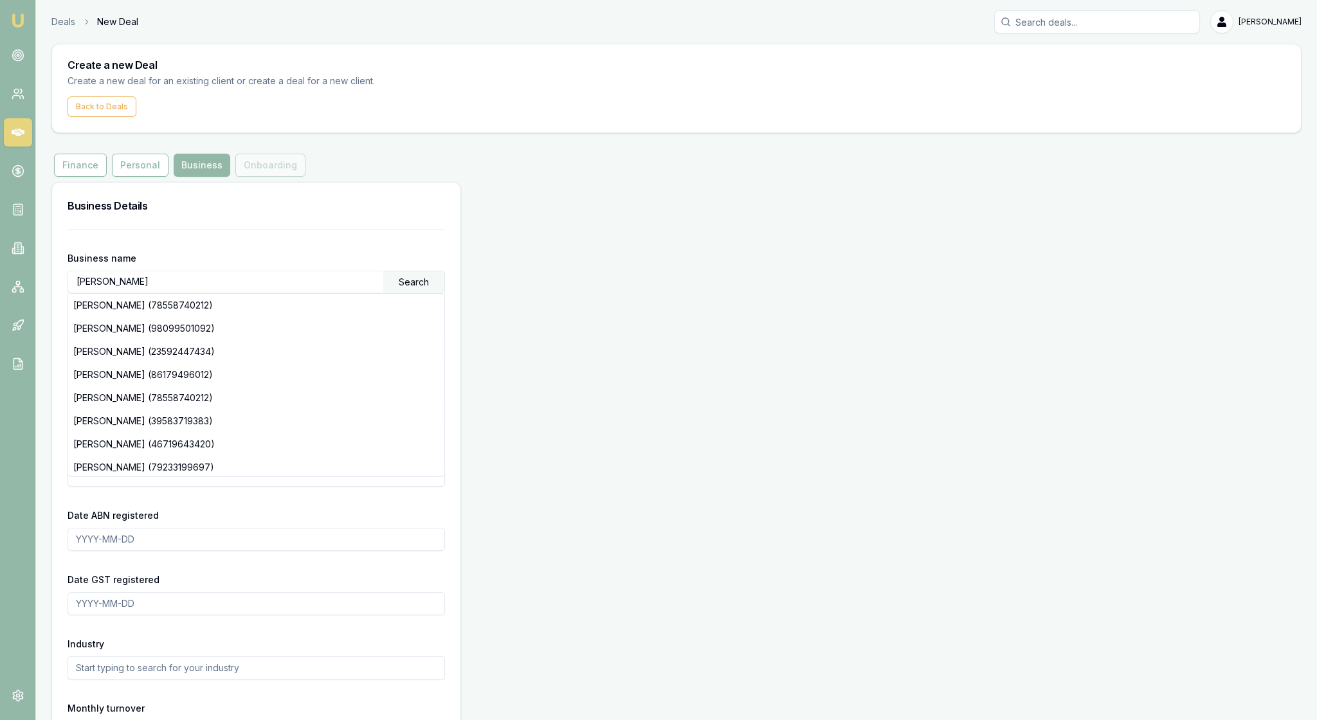
click at [417, 287] on form "Business name Scott Turner Search Scott Turner (78558740212) Scott Turner (9809…" at bounding box center [256, 548] width 377 height 638
click at [345, 300] on form "Business name Scott Turner Search Scott Turner (78558740212) Scott Turner (9809…" at bounding box center [256, 548] width 377 height 638
click at [67, 396] on div "Business name Scott Turner Search Scott Turner (78558740212) Scott Turner (9809…" at bounding box center [256, 556] width 408 height 654
click at [67, 400] on div "Business name Scott Turner Search Scott Turner (78558740212) Scott Turner (9809…" at bounding box center [256, 556] width 408 height 654
click at [86, 487] on input "ACN" at bounding box center [256, 475] width 377 height 23
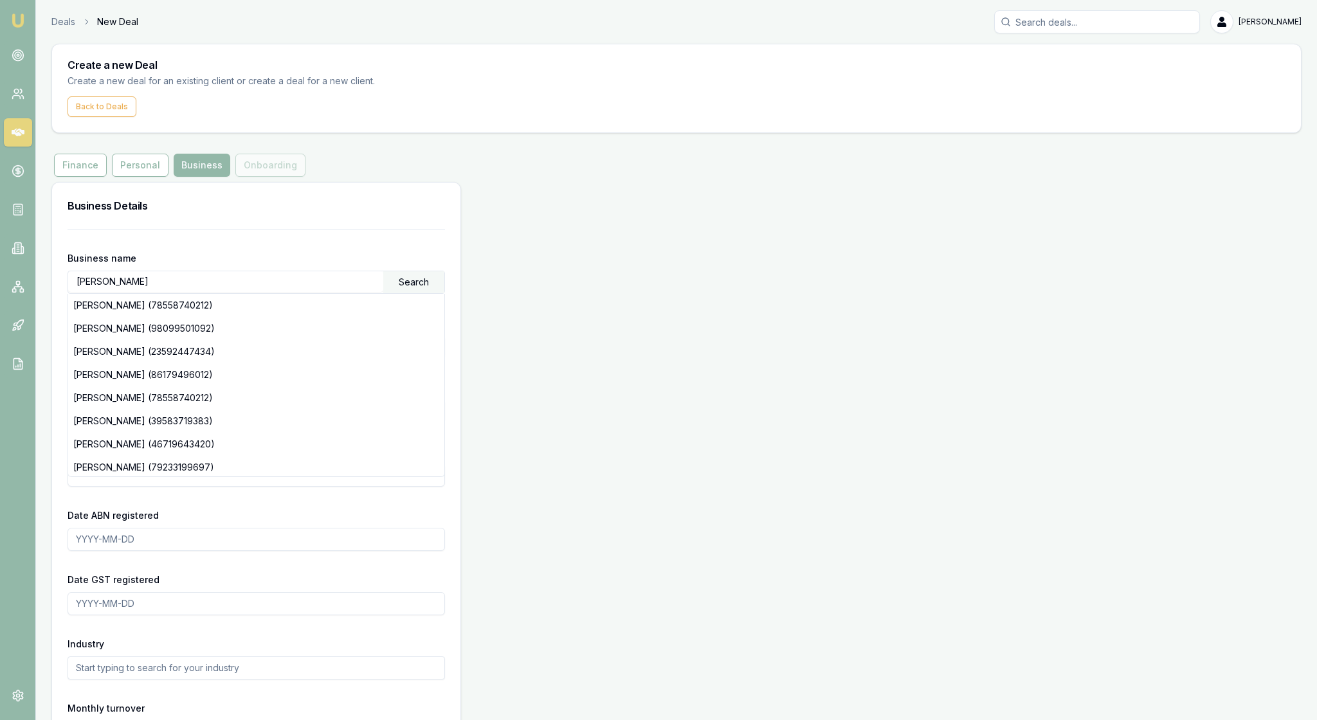
click at [85, 580] on form "Business name Scott Turner Search Scott Turner (78558740212) Scott Turner (9809…" at bounding box center [256, 548] width 377 height 638
click at [351, 575] on form "Business name Scott Turner Search Scott Turner (78558740212) Scott Turner (9809…" at bounding box center [256, 548] width 377 height 638
click at [458, 423] on div "Business name Scott Turner Search Scott Turner (78558740212) Scott Turner (9809…" at bounding box center [256, 556] width 408 height 654
click at [170, 292] on input "Scott Turner" at bounding box center [225, 281] width 315 height 21
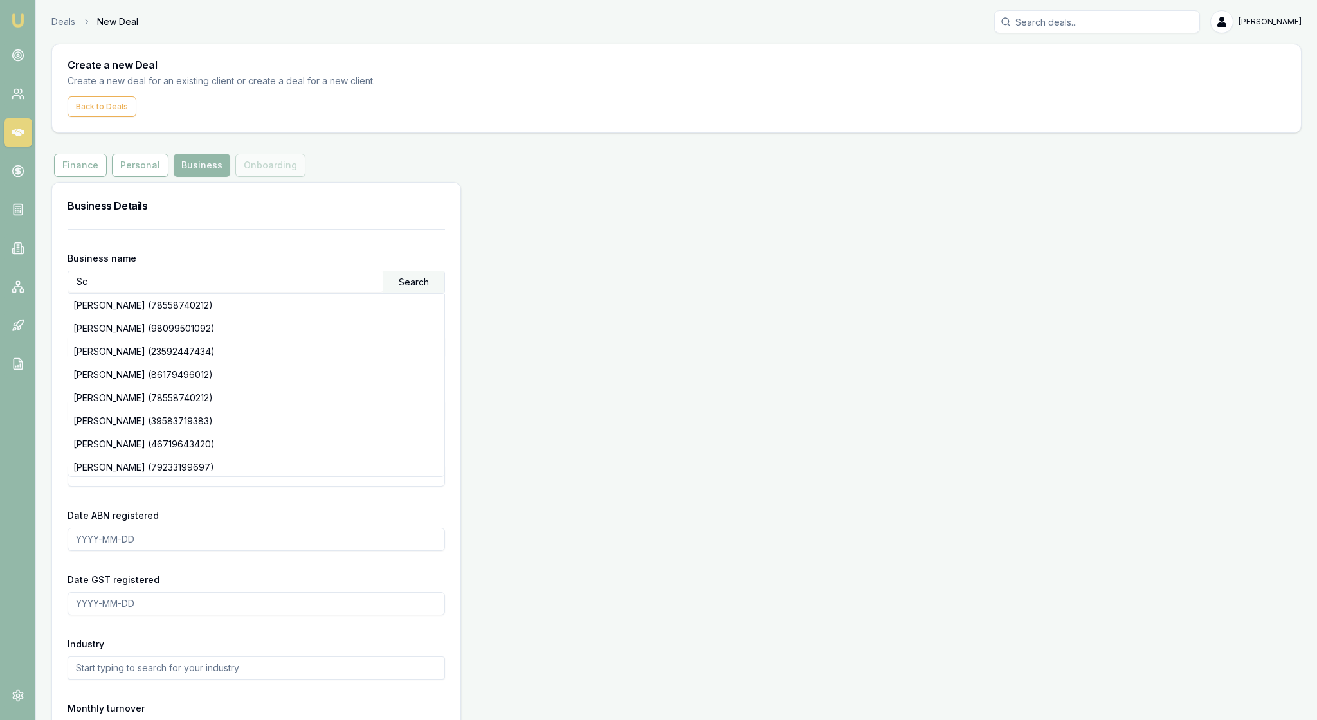
type input "S"
type input "TB Maintenance"
click at [417, 293] on div "Search" at bounding box center [413, 282] width 61 height 22
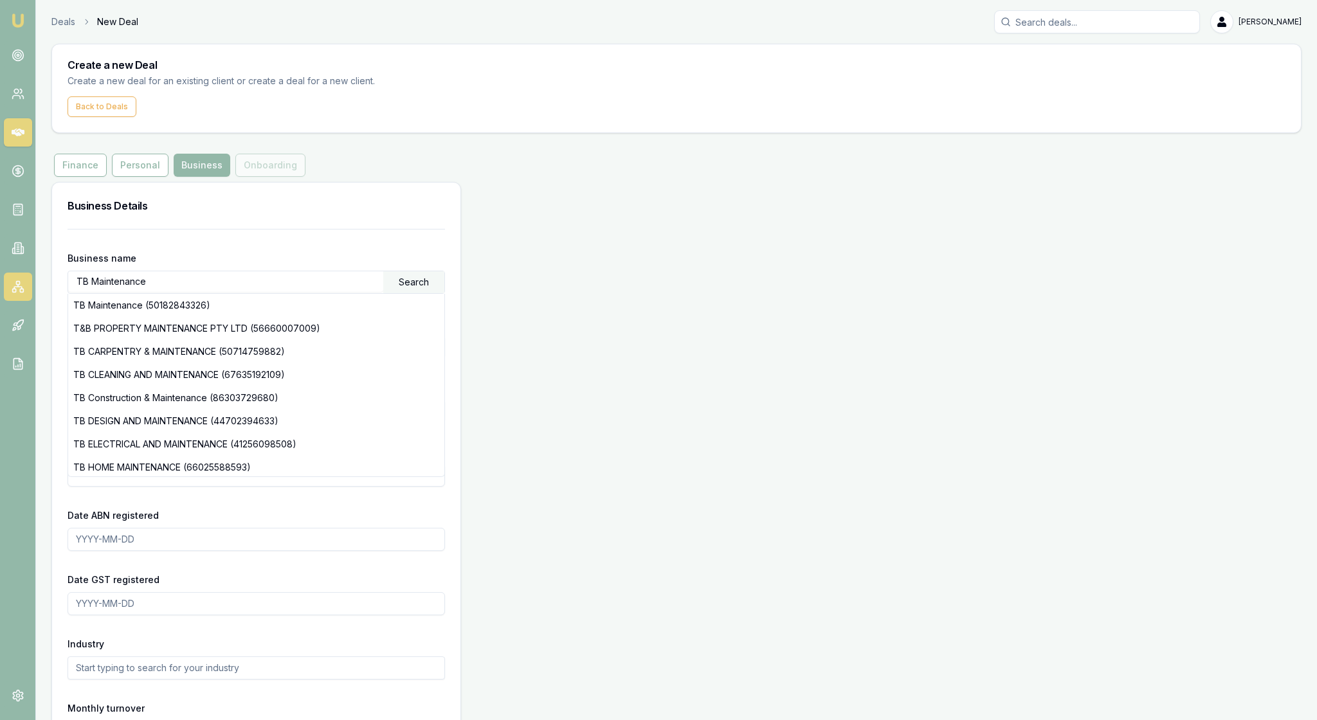
drag, startPoint x: 256, startPoint y: 337, endPoint x: 17, endPoint y: 332, distance: 239.2
click at [17, 332] on div "Emu Broker Deals New Deal Rachael Connors Toggle Menu Create a new Deal Create …" at bounding box center [658, 447] width 1317 height 894
click at [100, 292] on input "text" at bounding box center [225, 281] width 315 height 21
paste input "23 181 493 200"
click at [417, 293] on div "Search" at bounding box center [413, 282] width 61 height 22
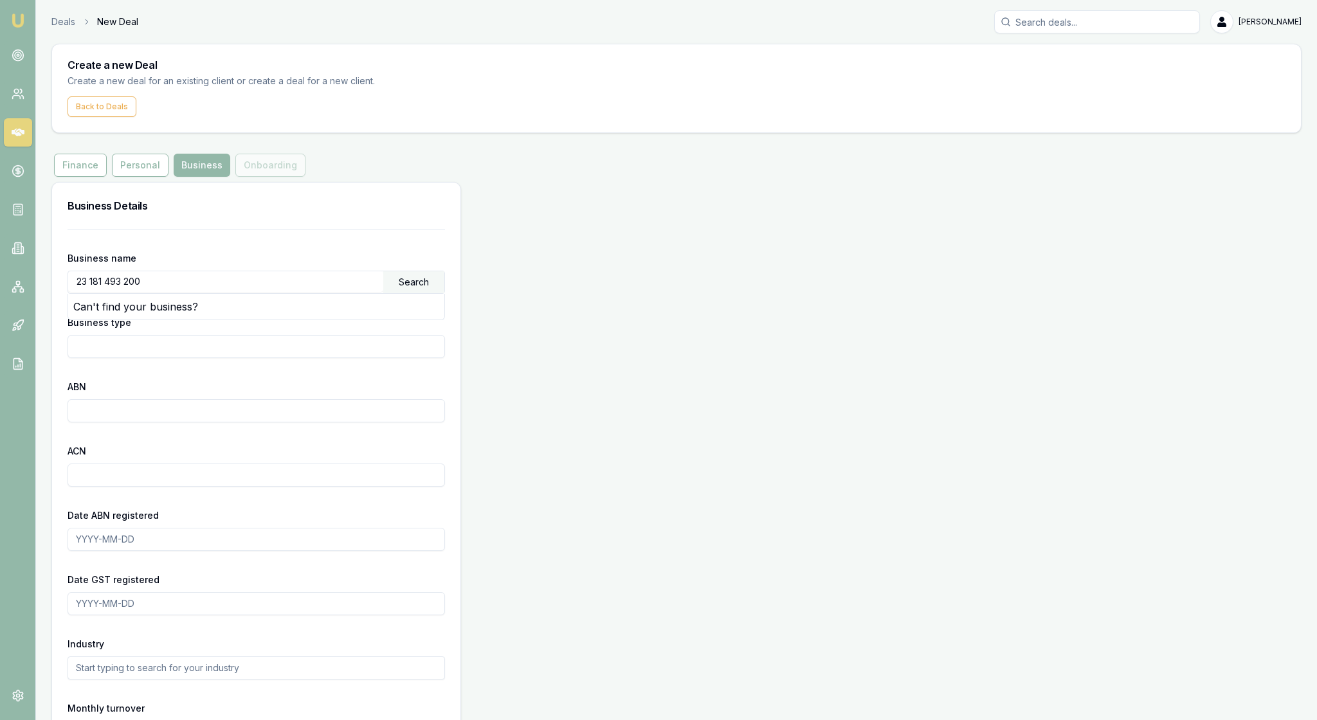
click at [104, 292] on input "23 181 493 200" at bounding box center [225, 281] width 315 height 21
click at [122, 292] on input "23181 493 200" at bounding box center [225, 281] width 315 height 21
click at [144, 292] on input "23181493 200" at bounding box center [225, 281] width 315 height 21
type input "23181493200"
click at [408, 293] on div "Search" at bounding box center [413, 282] width 61 height 22
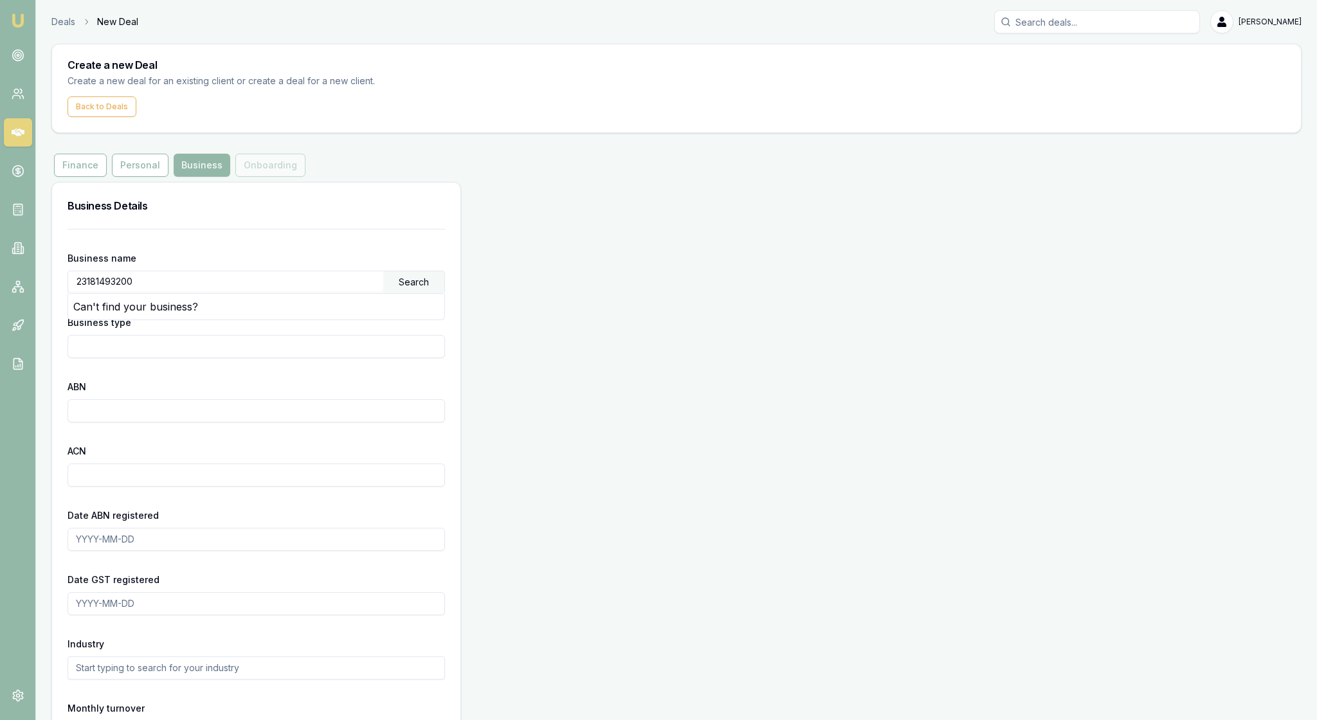
drag, startPoint x: 193, startPoint y: 341, endPoint x: 59, endPoint y: 332, distance: 134.0
click at [59, 332] on div "Business name 23181493200 Search Can't find your business? Business type ABN AC…" at bounding box center [256, 556] width 408 height 654
click at [417, 293] on div "Search" at bounding box center [413, 282] width 61 height 22
click at [409, 293] on div "Search" at bounding box center [413, 282] width 61 height 22
drag, startPoint x: 163, startPoint y: 337, endPoint x: 116, endPoint y: 337, distance: 47.6
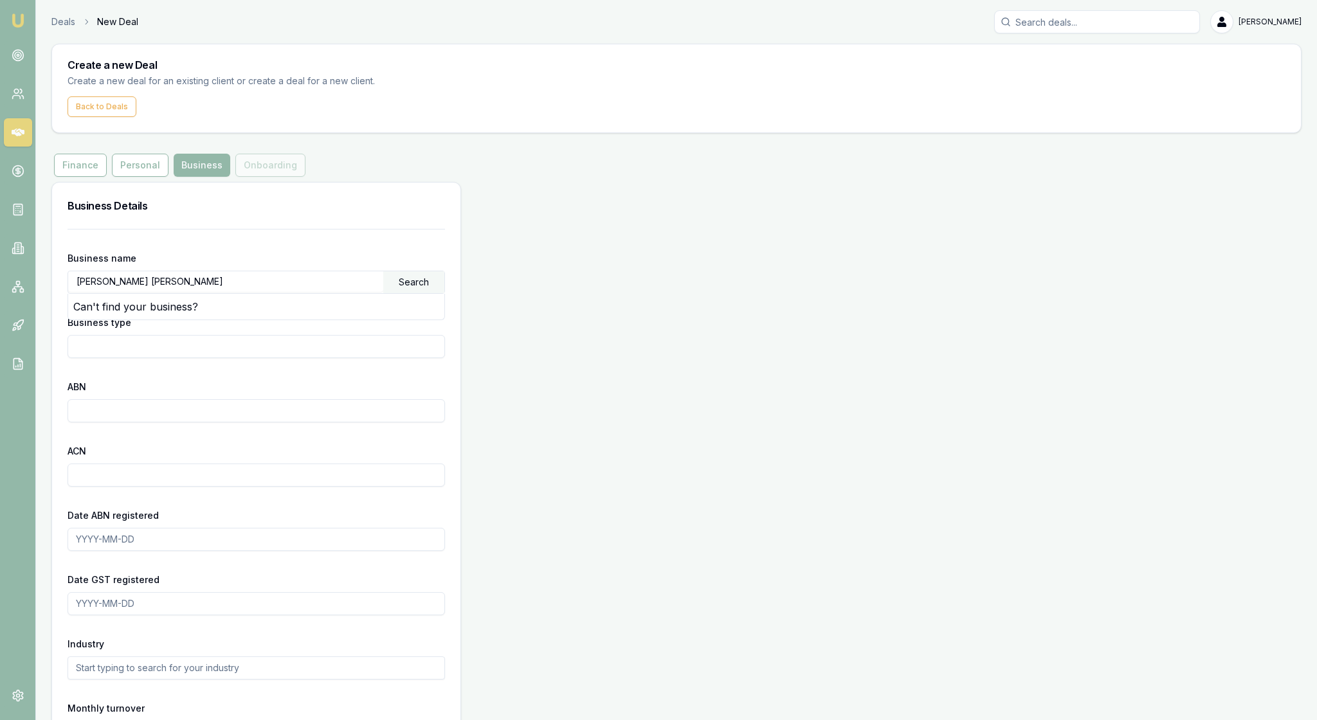
click at [116, 292] on input "Scott Andrew Turner" at bounding box center [225, 281] width 315 height 21
type input "Scott Turner"
click at [417, 293] on div "Search" at bounding box center [413, 282] width 61 height 22
click at [152, 177] on button "Personal" at bounding box center [140, 165] width 57 height 23
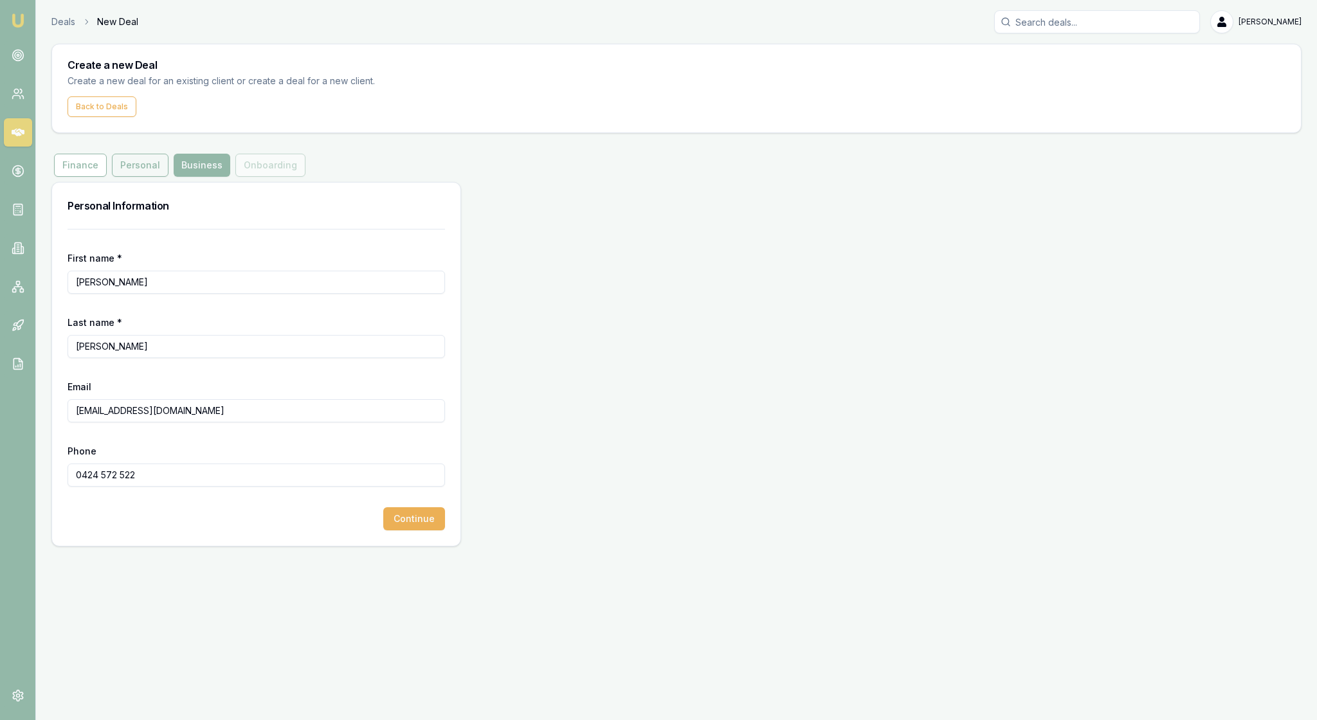
type input "Turner"
click at [168, 177] on button "Personal" at bounding box center [140, 165] width 57 height 23
click at [230, 177] on button "Business" at bounding box center [202, 165] width 57 height 23
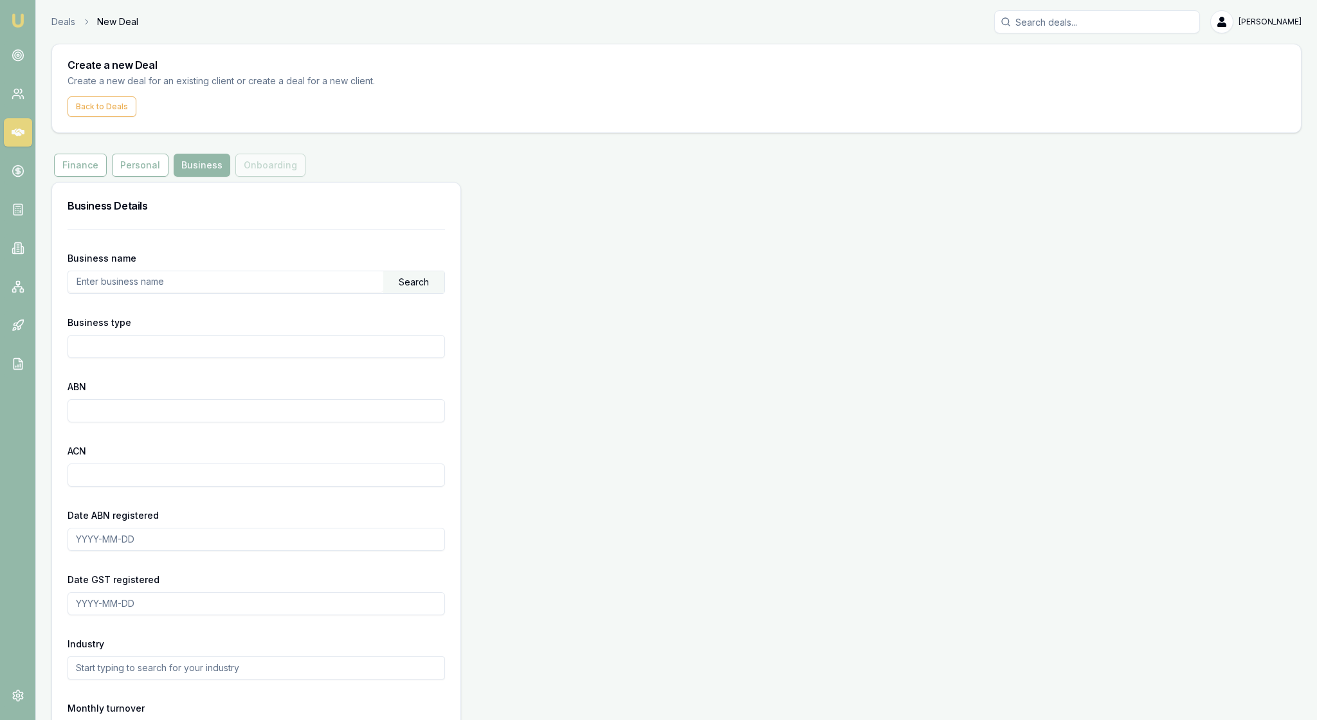
click at [141, 292] on input "text" at bounding box center [225, 281] width 315 height 21
click at [408, 293] on div "Search" at bounding box center [413, 282] width 61 height 22
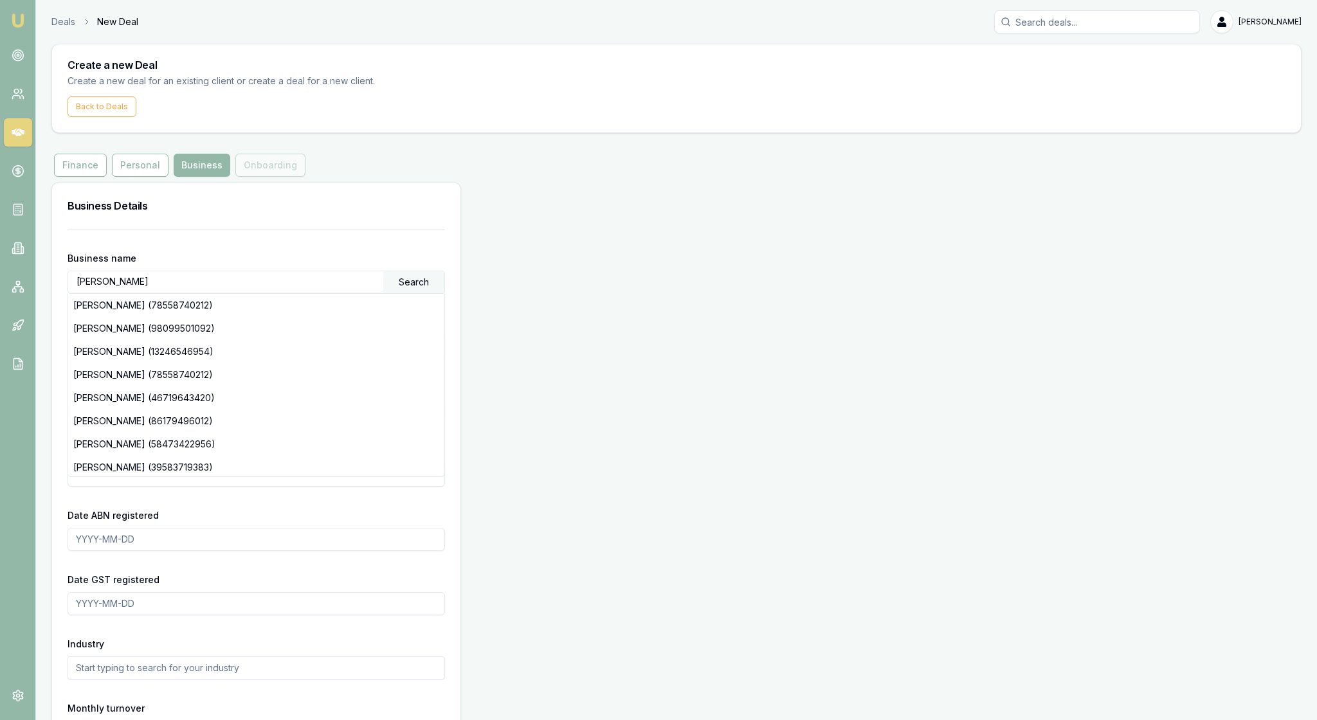
click at [120, 292] on input "Scott Turner" at bounding box center [225, 281] width 315 height 21
click at [424, 293] on div "Search" at bounding box center [413, 282] width 61 height 22
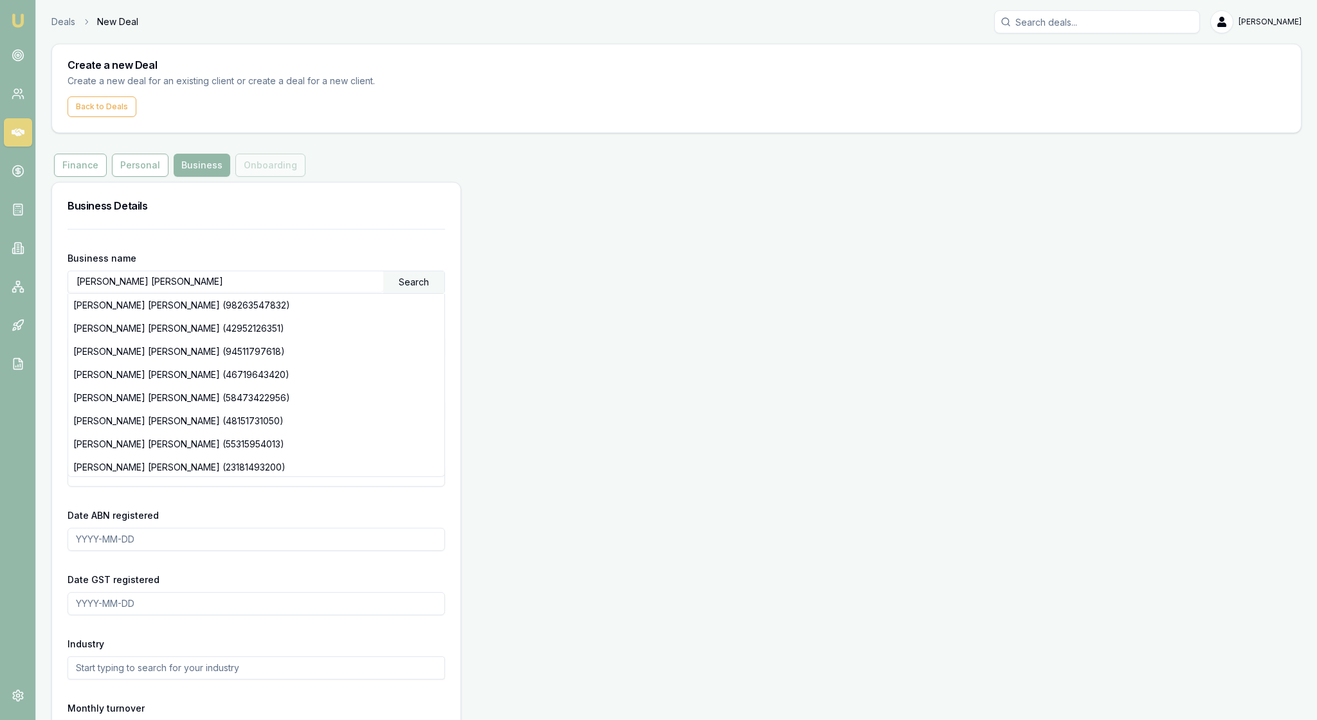
click at [424, 293] on div "Search" at bounding box center [413, 282] width 61 height 22
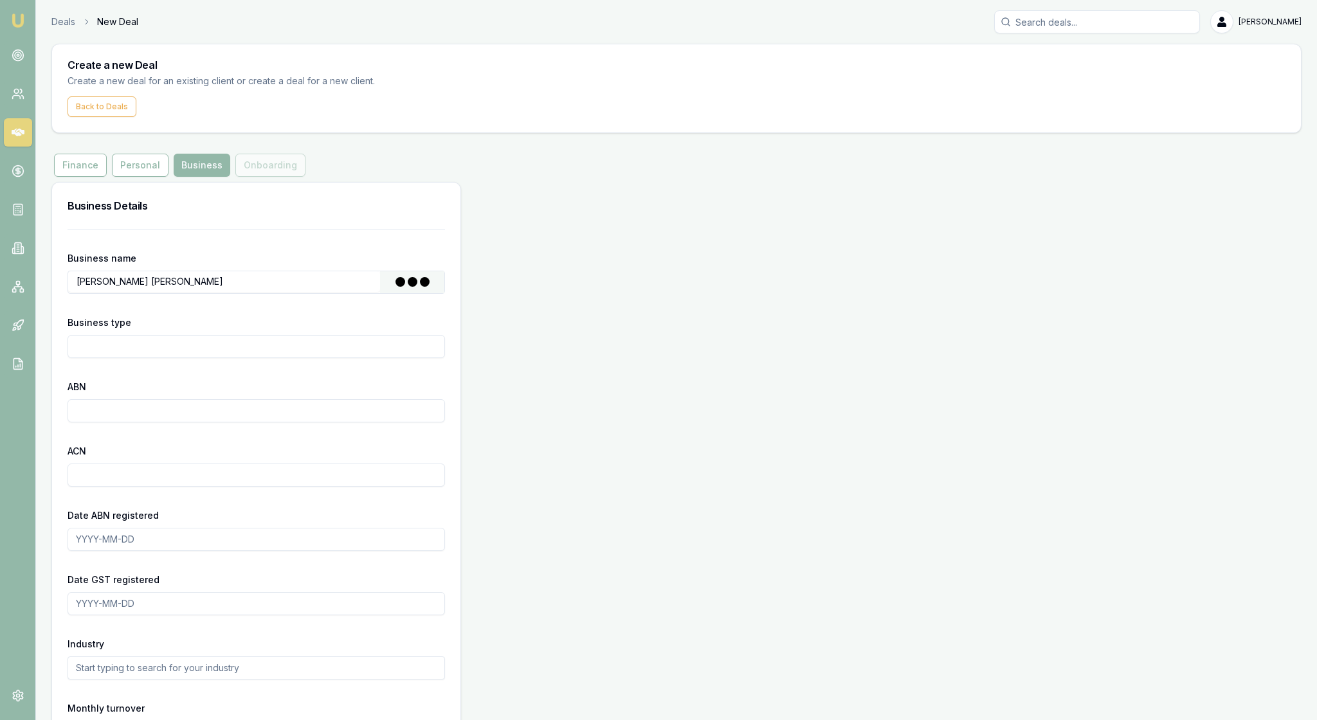
click at [424, 288] on span at bounding box center [412, 282] width 37 height 12
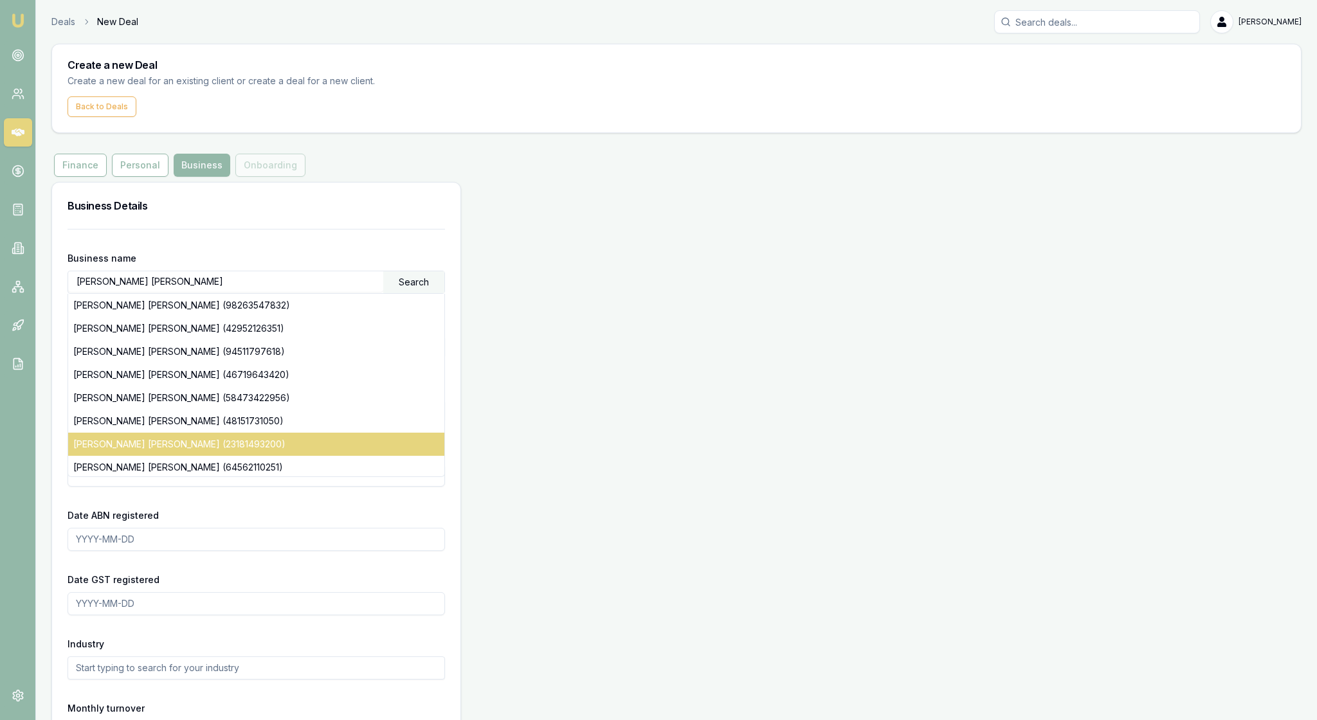
click at [333, 456] on div "SCOTT ANDREW TURNER (23181493200)" at bounding box center [256, 444] width 376 height 23
type input "TURNER, SCOTT ANDREW"
type input "Individual/Sole Trader"
type input "23181493200"
type input "2019-05-10"
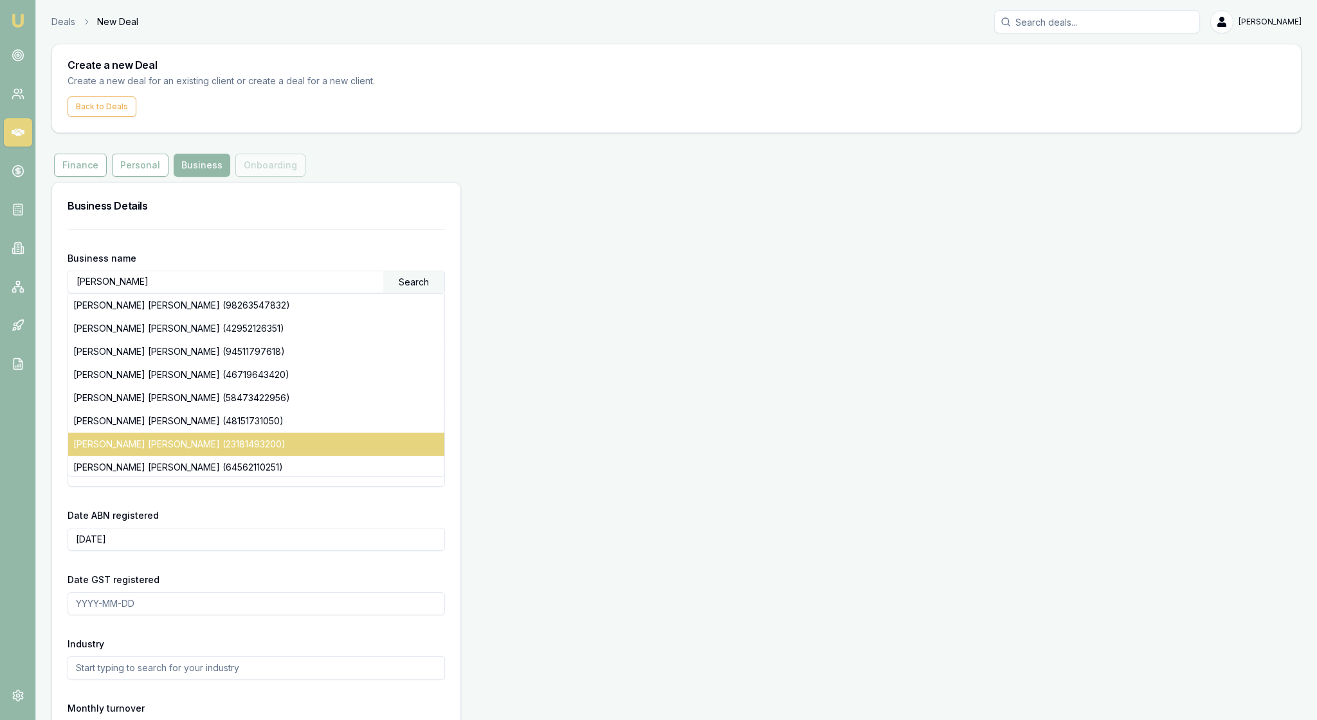
type input "2023-01-01"
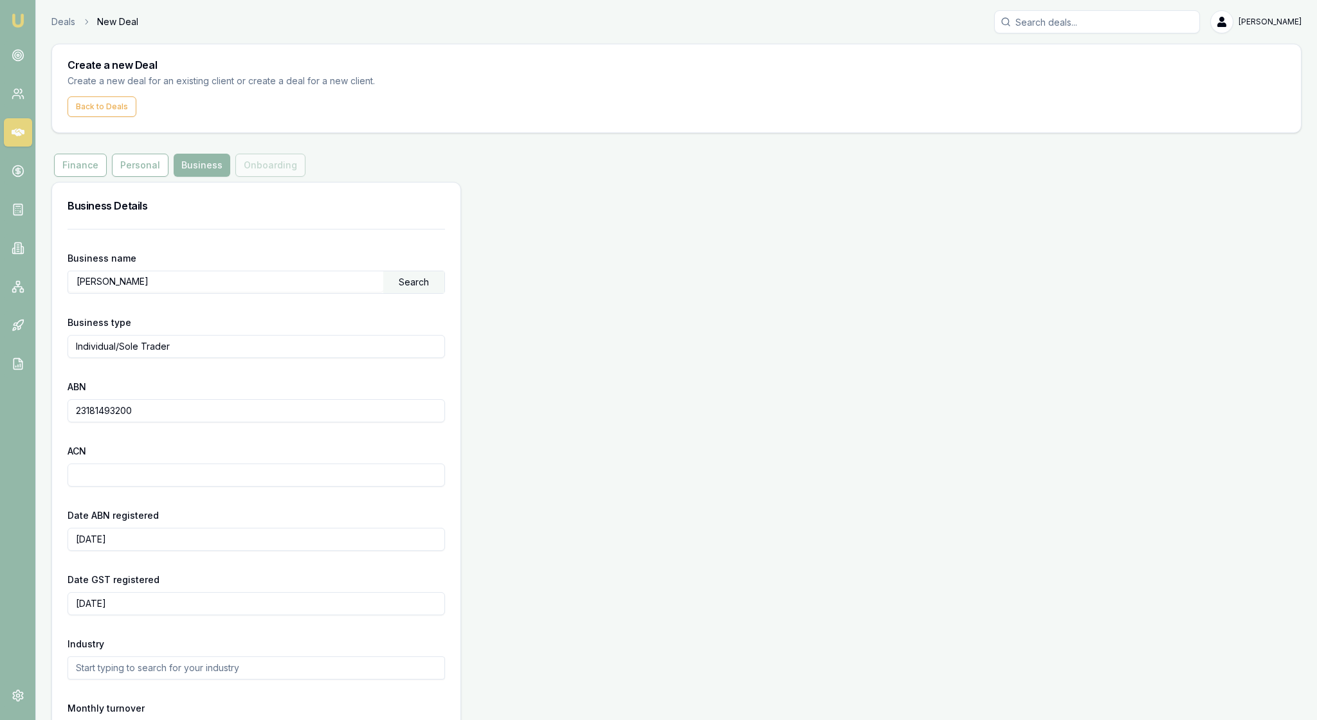
click at [530, 444] on div "Business Details Business name TURNER, SCOTT ANDREW Search Business type Indivi…" at bounding box center [676, 532] width 1250 height 701
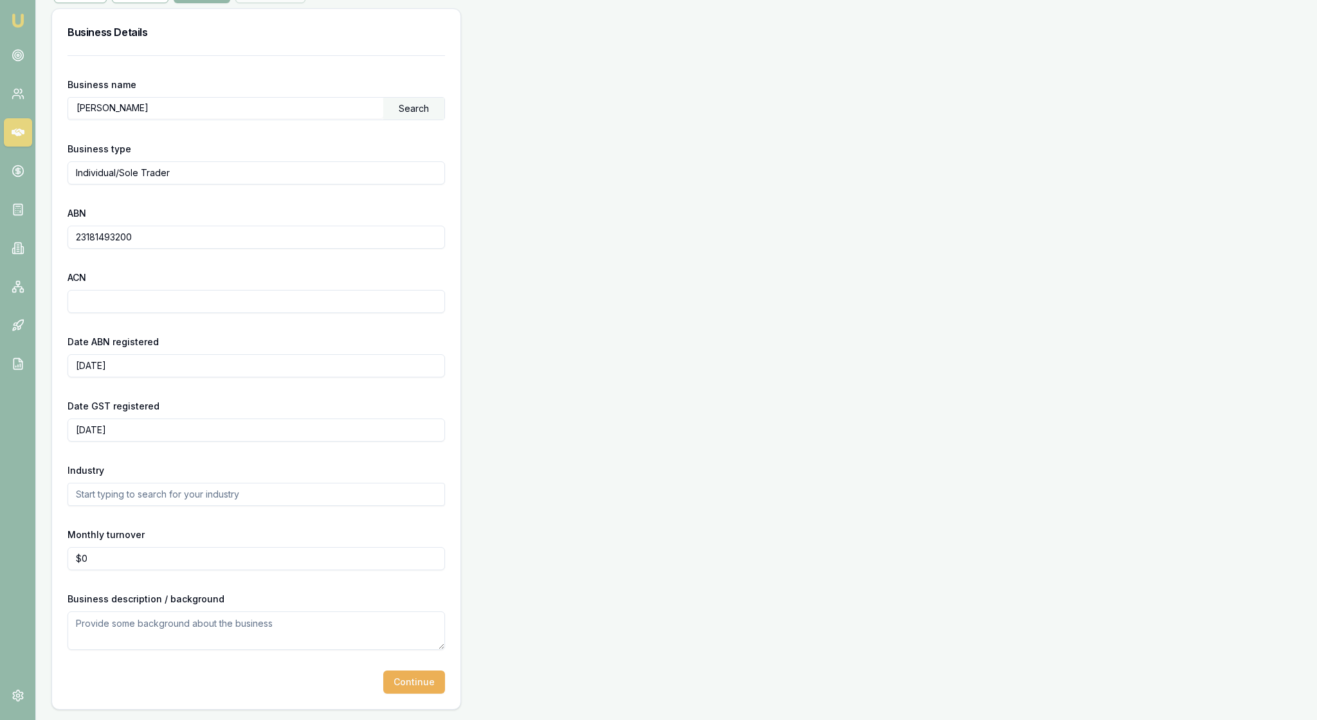
scroll to position [300, 0]
click at [95, 483] on input "text" at bounding box center [256, 494] width 377 height 23
type input "Building maintenance"
click at [256, 485] on form "Business name TURNER, SCOTT ANDREW Search Business type Individual/Sole Trader …" at bounding box center [256, 374] width 377 height 638
click at [414, 673] on button "Continue" at bounding box center [414, 682] width 62 height 23
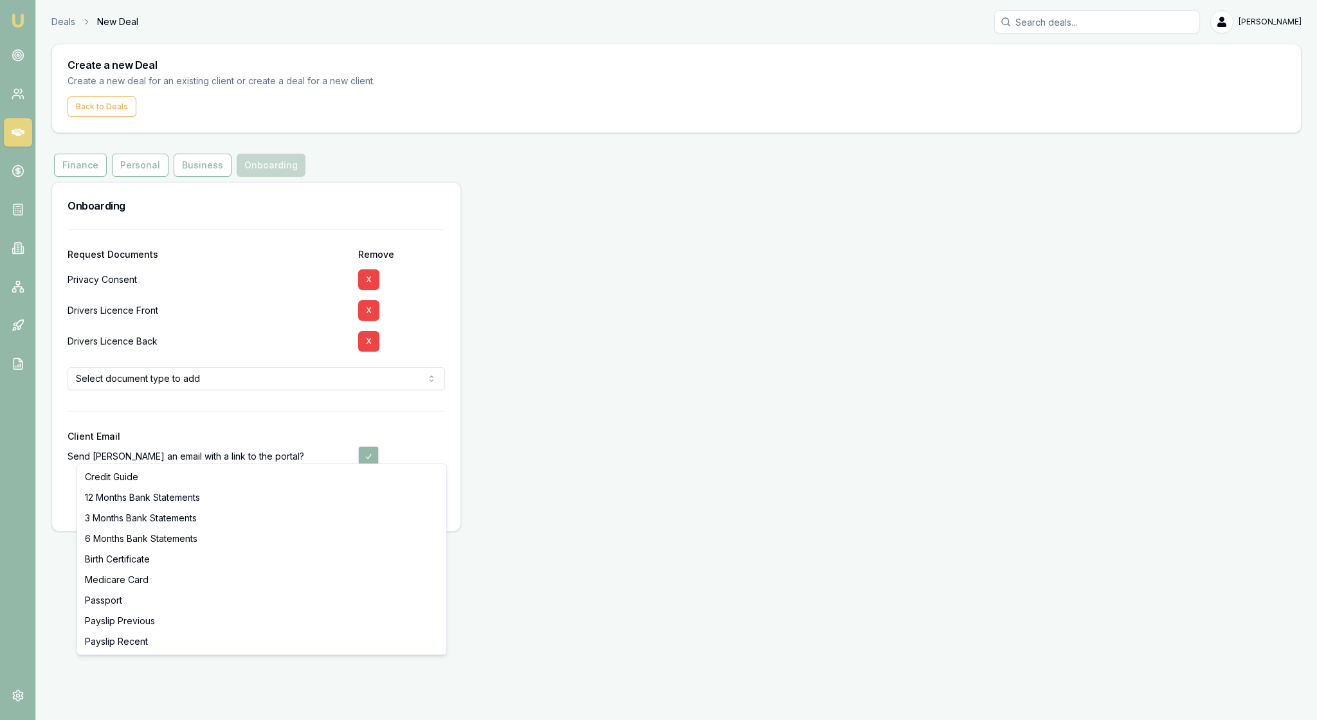
click at [431, 445] on html "Emu Broker Deals New Deal Rachael Connors Toggle Menu Create a new Deal Create …" at bounding box center [658, 360] width 1317 height 720
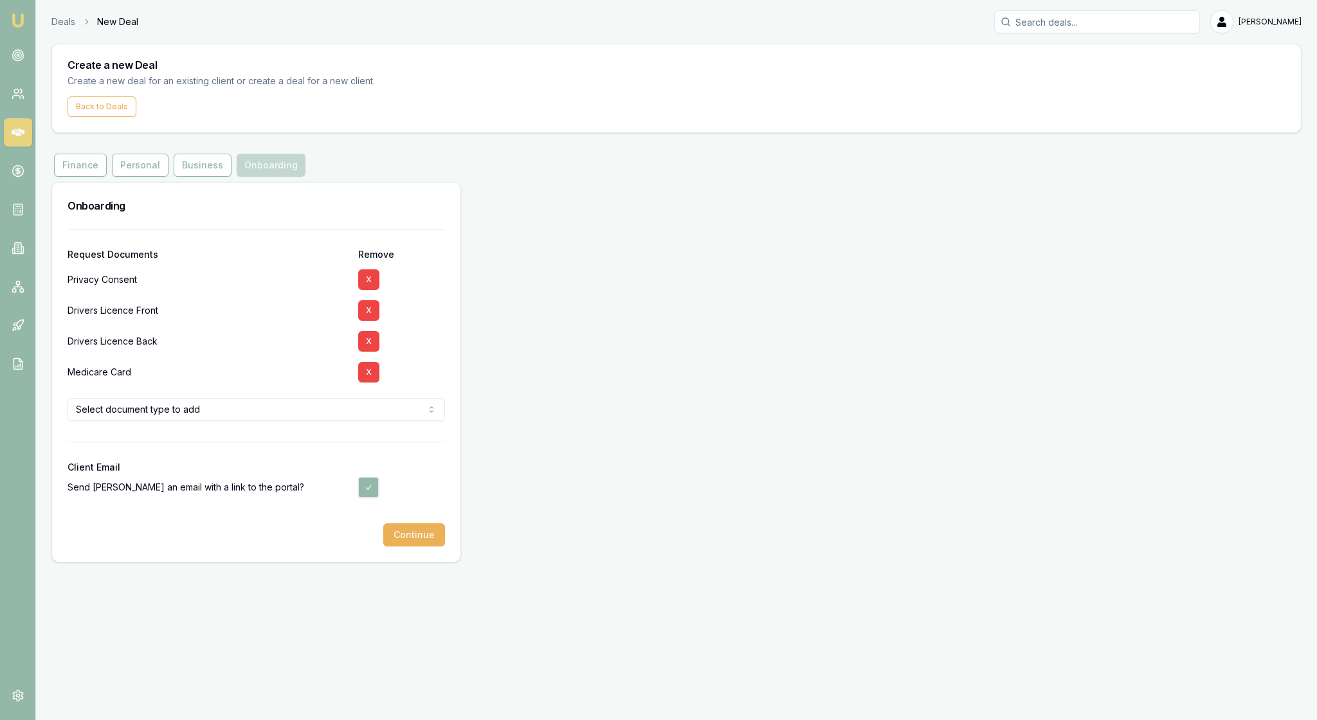
click at [431, 478] on html "Emu Broker Deals New Deal Rachael Connors Toggle Menu Create a new Deal Create …" at bounding box center [658, 360] width 1317 height 720
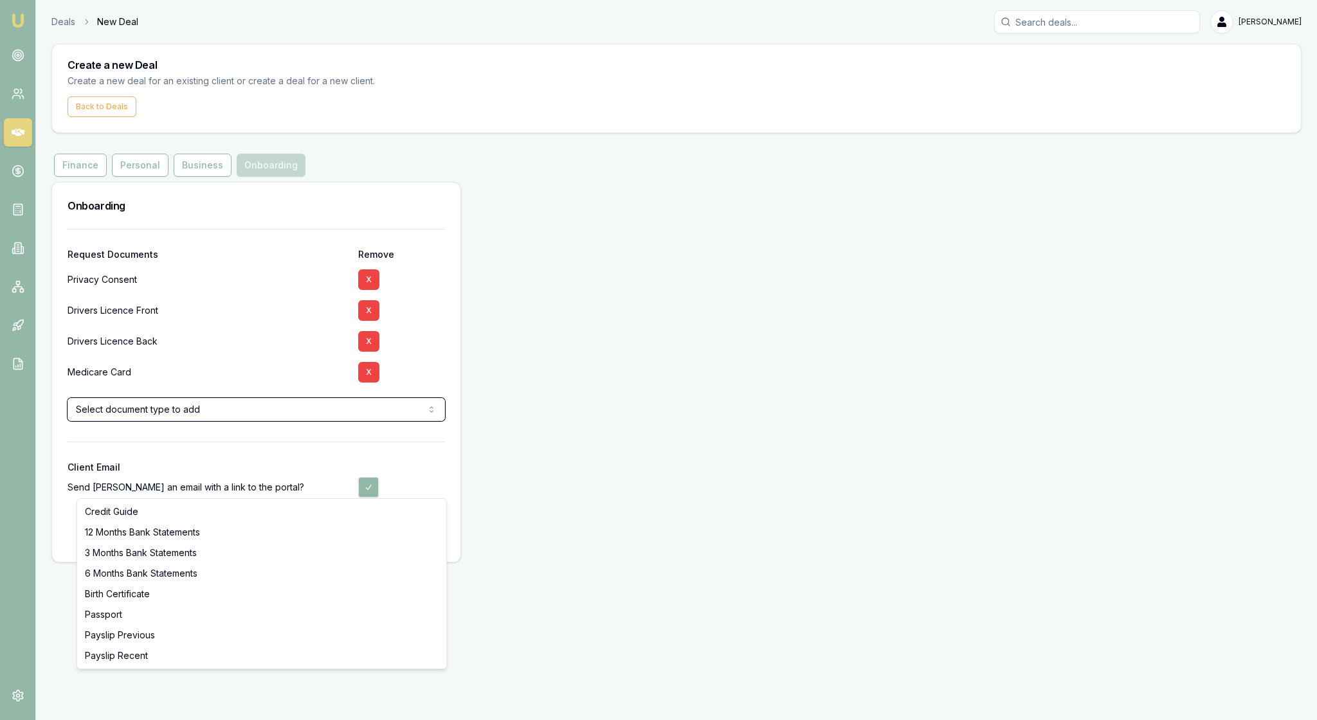
click at [432, 440] on html "Emu Broker Deals New Deal Rachael Connors Toggle Menu Create a new Deal Create …" at bounding box center [658, 360] width 1317 height 720
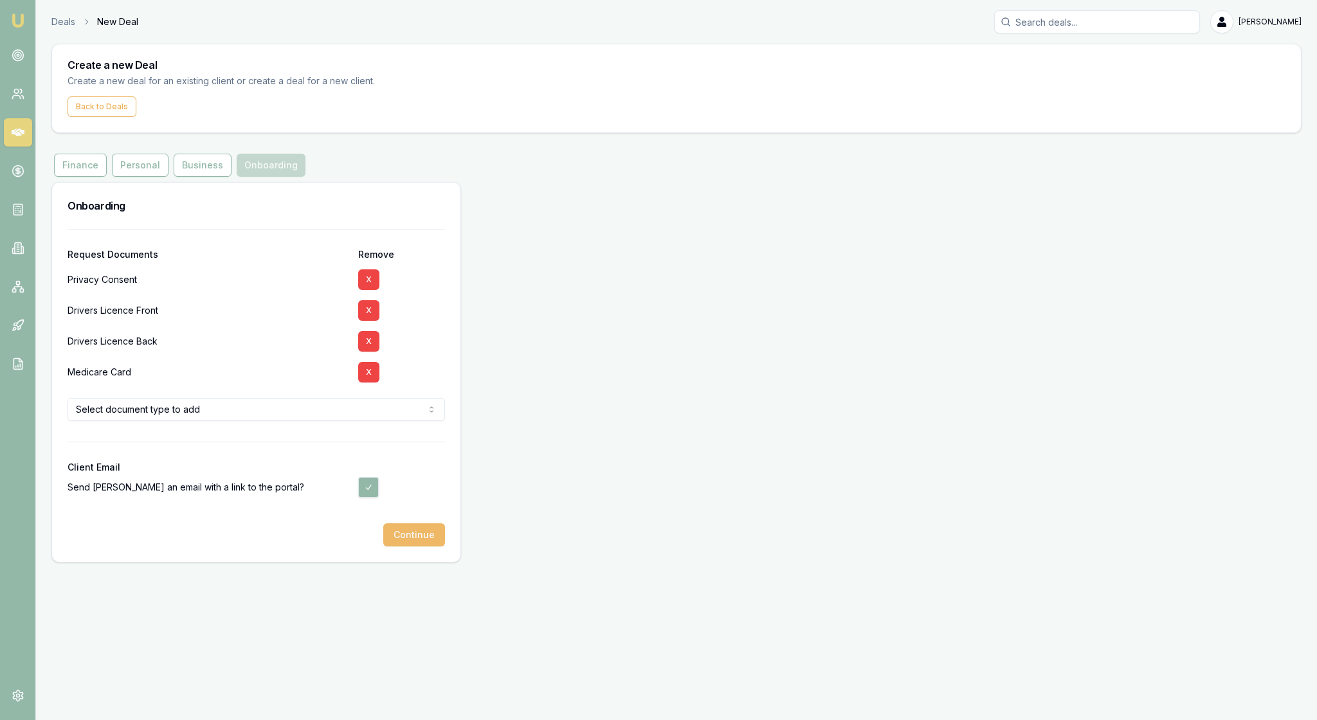
click at [413, 547] on button "Continue" at bounding box center [414, 534] width 62 height 23
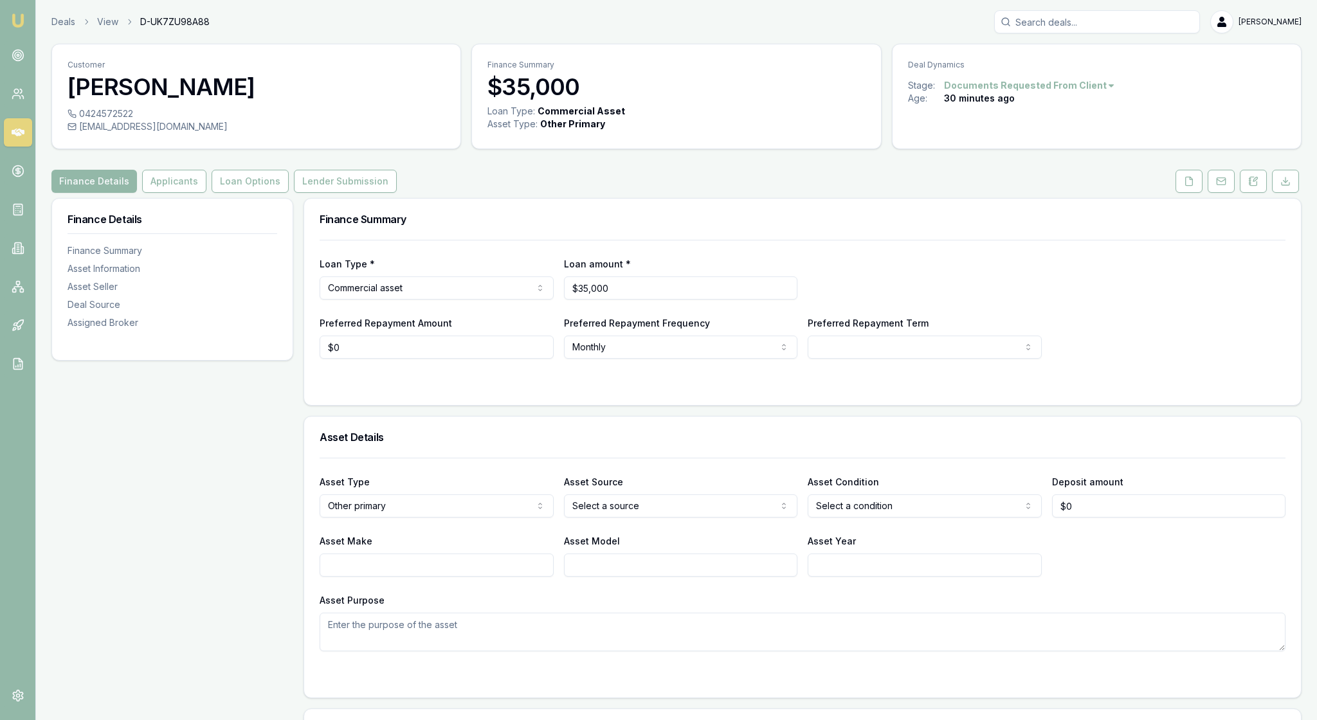
click at [26, 17] on img at bounding box center [17, 20] width 15 height 15
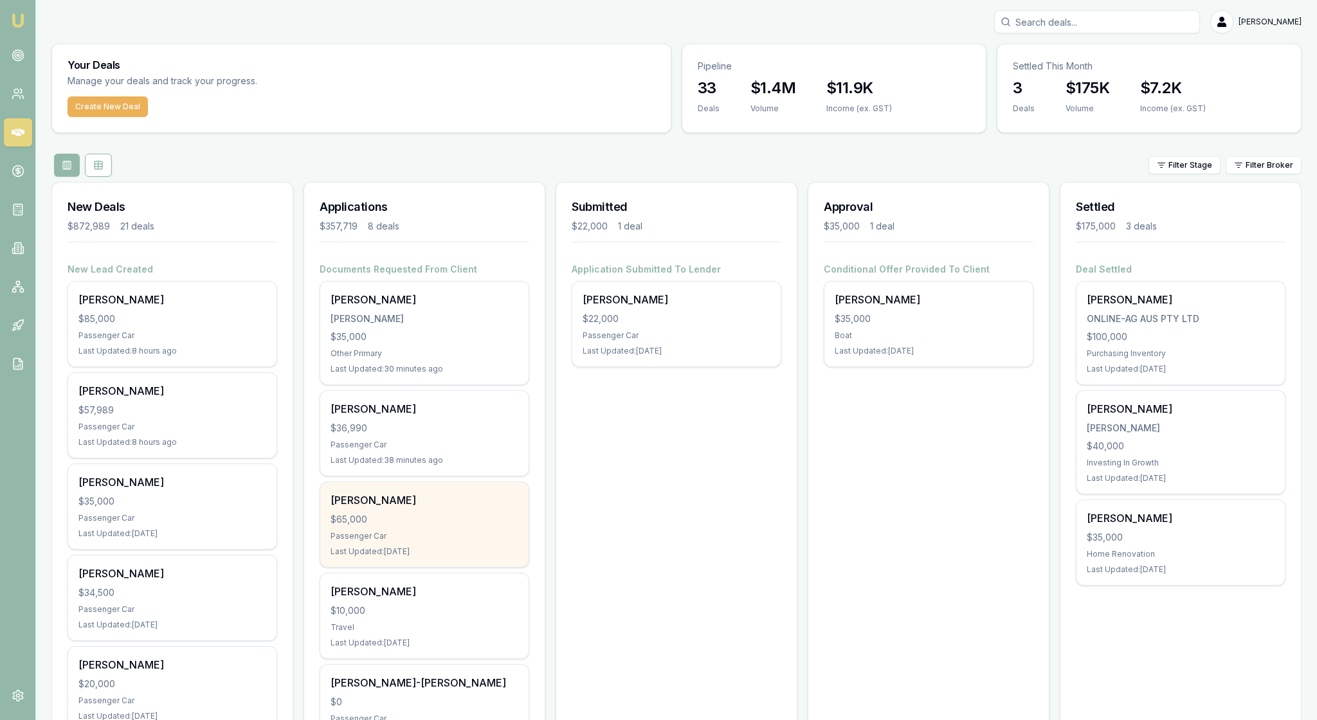
click at [433, 567] on div "David Newby $65,000 Passenger Car Last Updated: 5 days ago" at bounding box center [424, 524] width 208 height 85
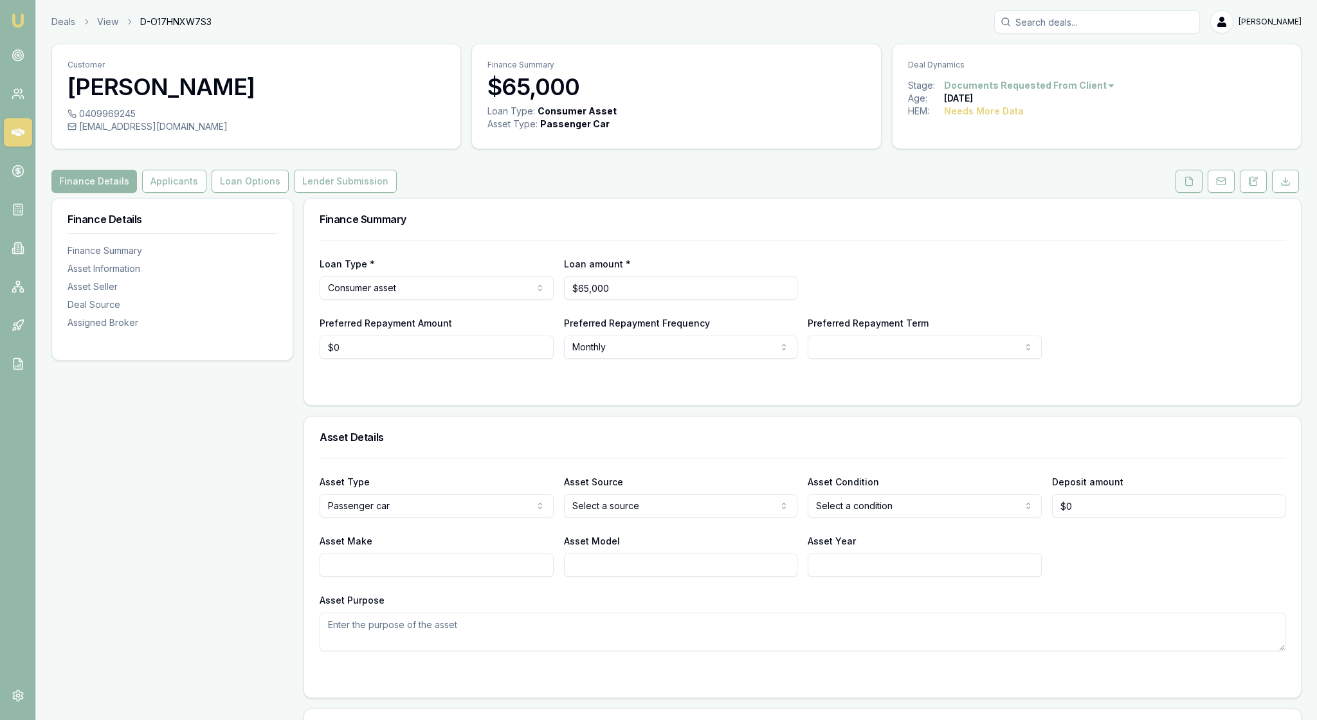
click at [1184, 186] on icon at bounding box center [1189, 181] width 10 height 10
